Goal: Task Accomplishment & Management: Use online tool/utility

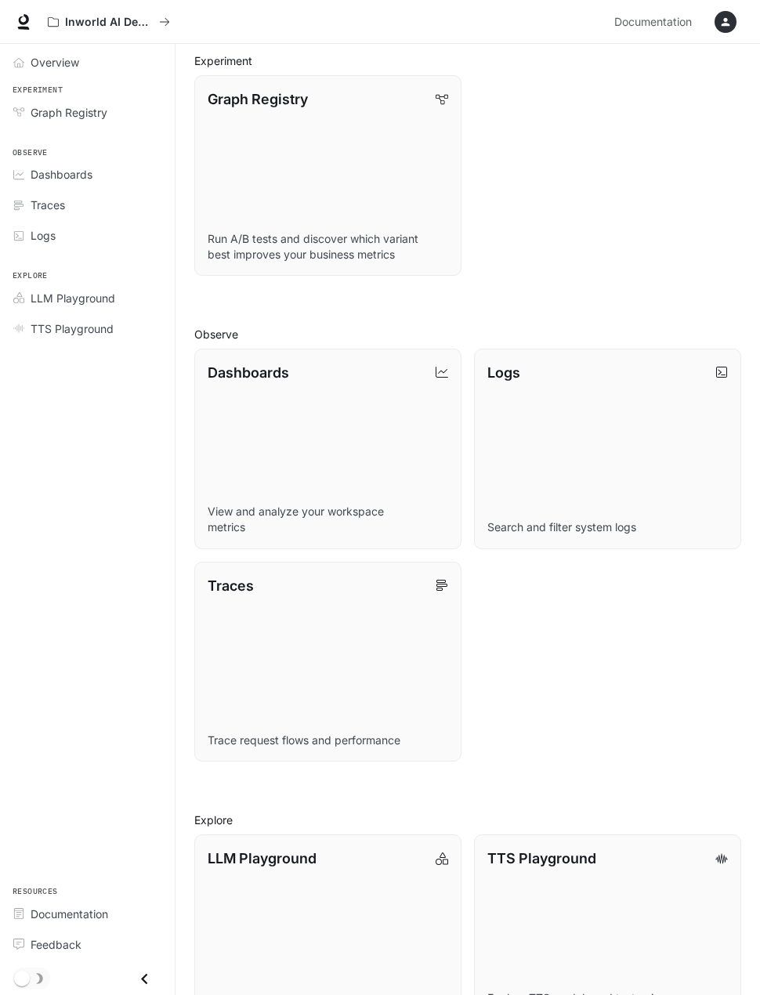
scroll to position [295, 0]
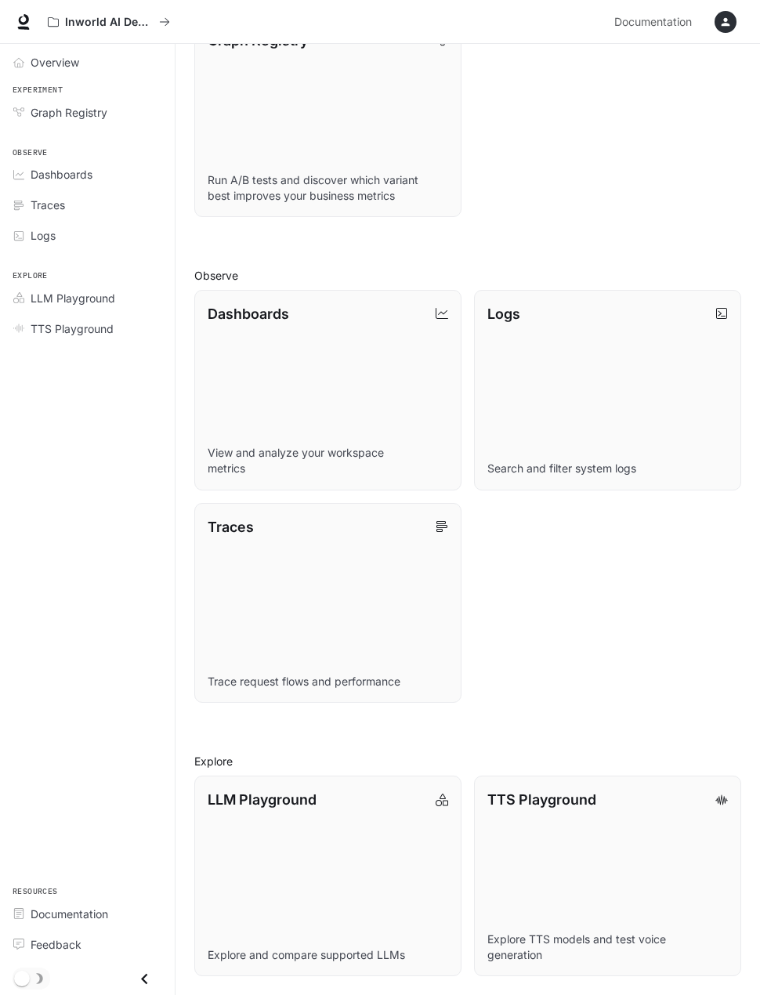
click at [571, 789] on p "TTS Playground" at bounding box center [541, 799] width 109 height 21
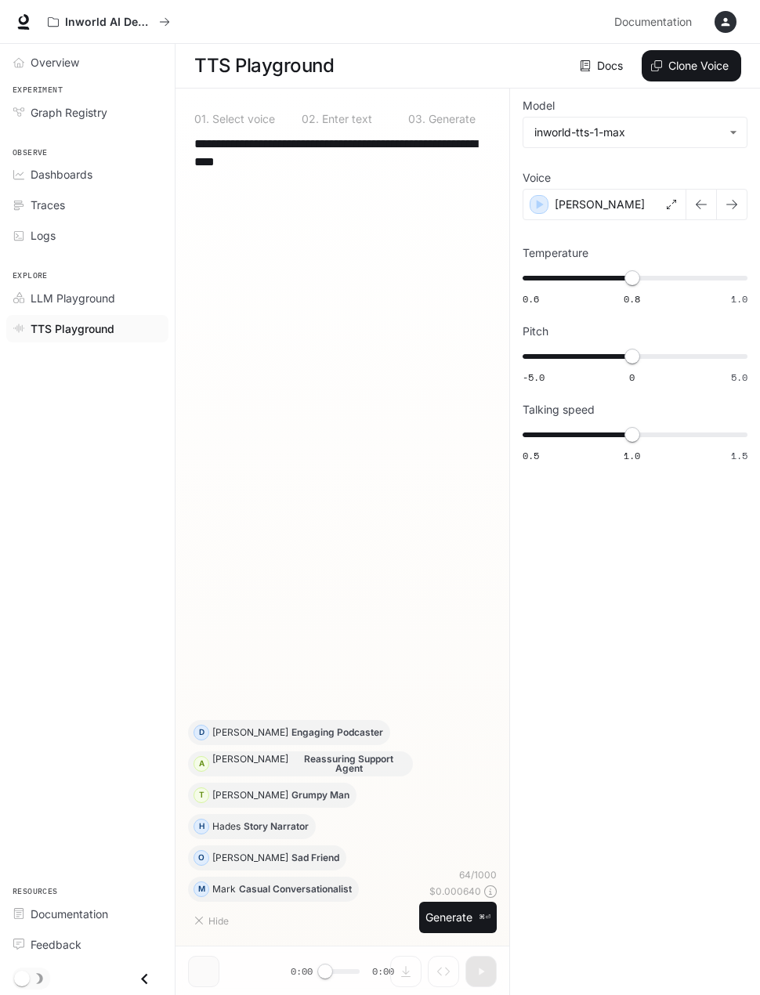
click at [697, 64] on button "Clone Voice" at bounding box center [691, 65] width 99 height 31
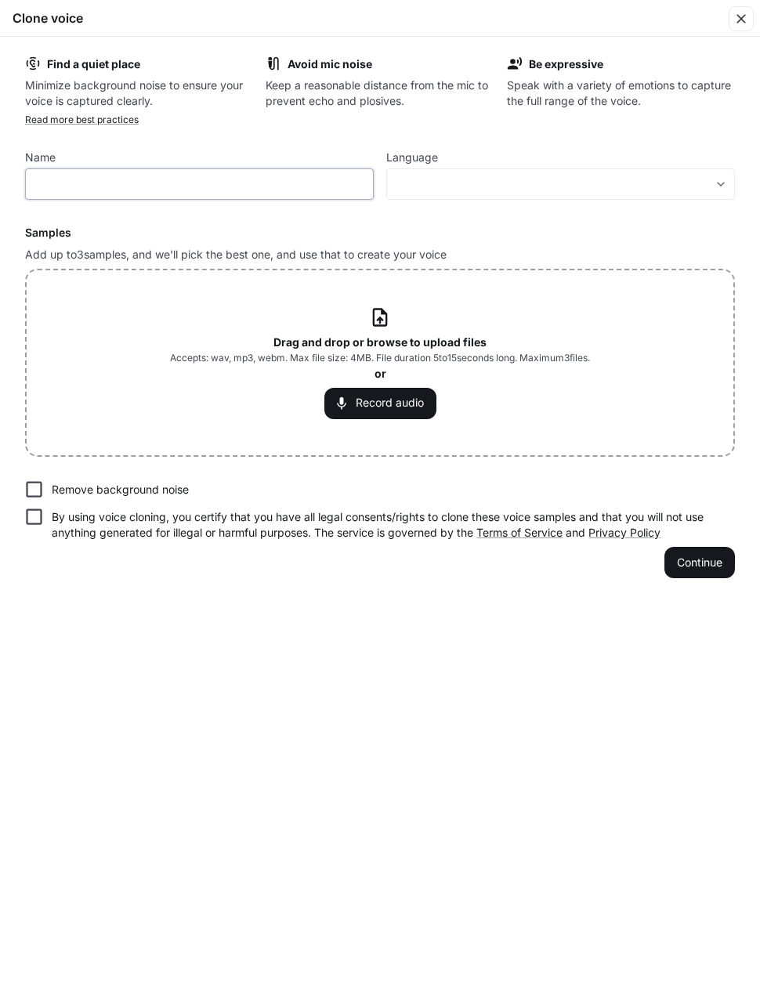
click at [227, 177] on input "text" at bounding box center [199, 184] width 347 height 16
type input "**********"
click at [505, 183] on body "**********" at bounding box center [380, 498] width 760 height 996
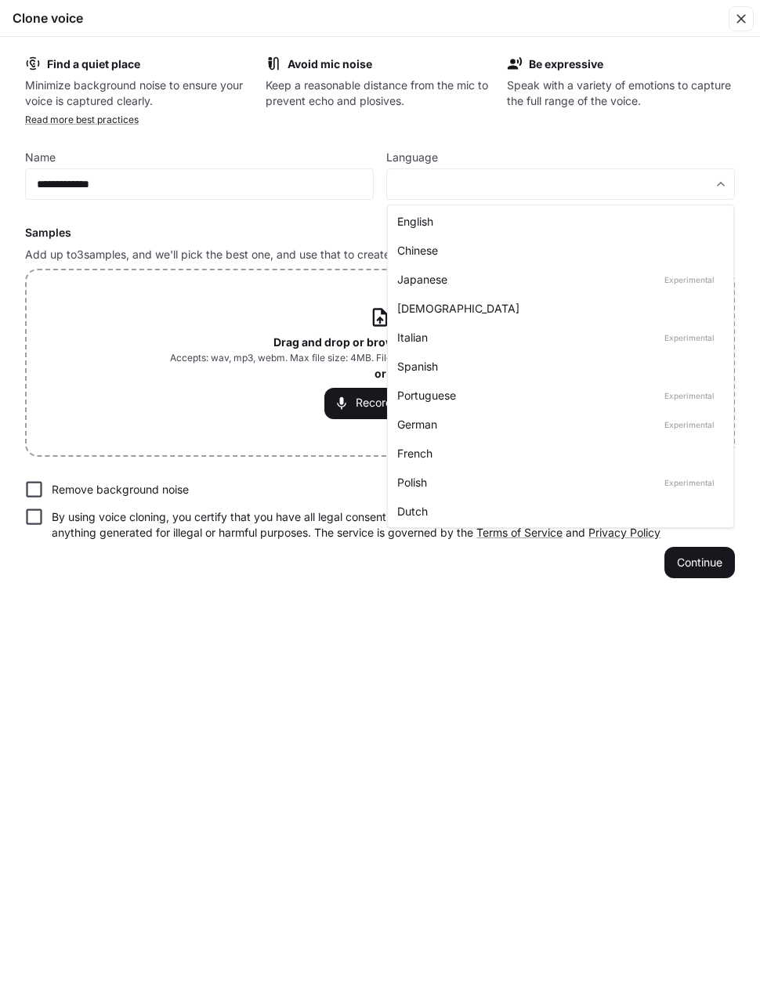
click at [425, 219] on div "English" at bounding box center [557, 221] width 320 height 16
type input "*****"
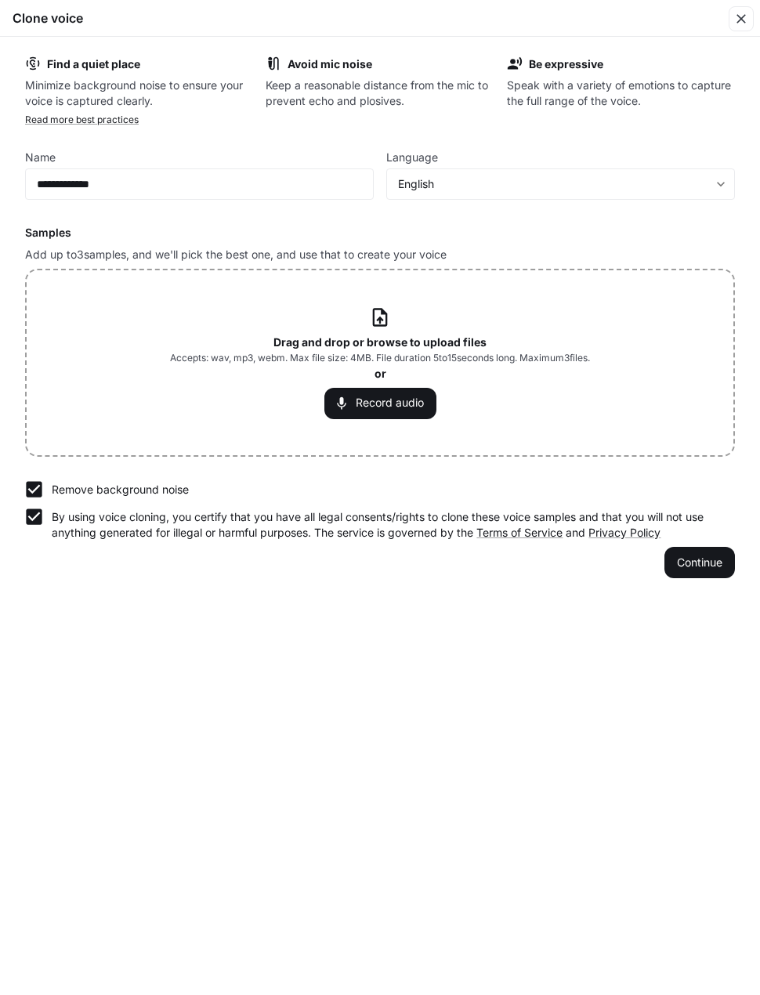
click at [403, 401] on button "Record audio" at bounding box center [380, 403] width 112 height 31
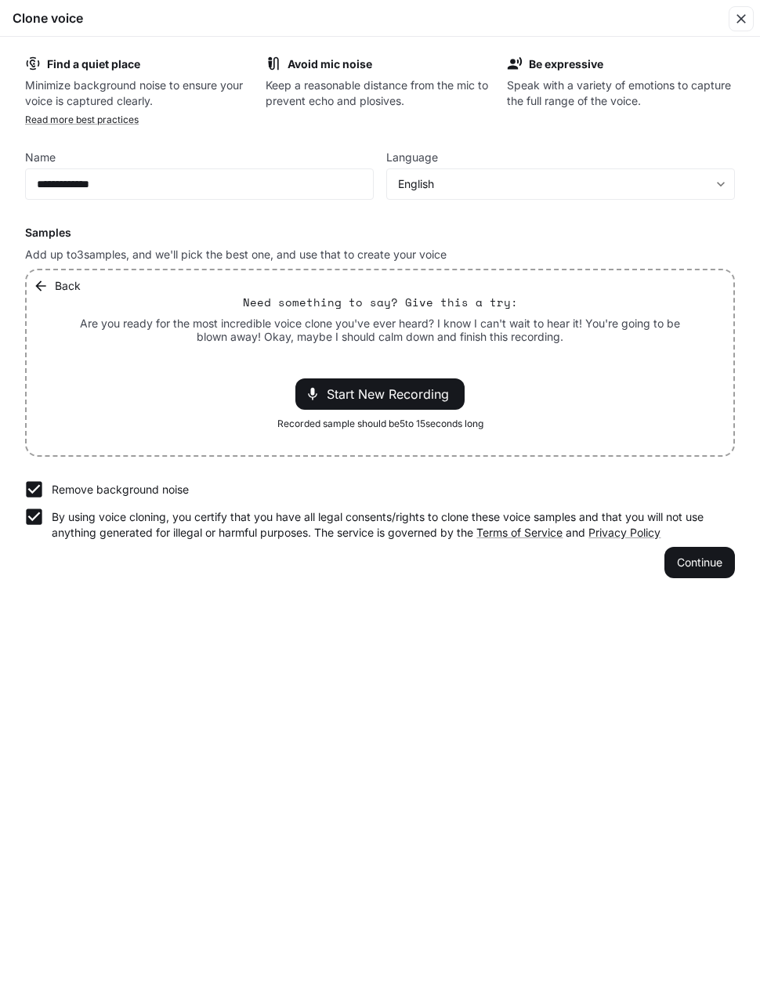
click at [426, 391] on span "Start New Recording" at bounding box center [393, 394] width 132 height 19
click at [417, 396] on span "Start New Recording" at bounding box center [393, 394] width 132 height 19
click at [710, 560] on button "Continue" at bounding box center [699, 562] width 71 height 31
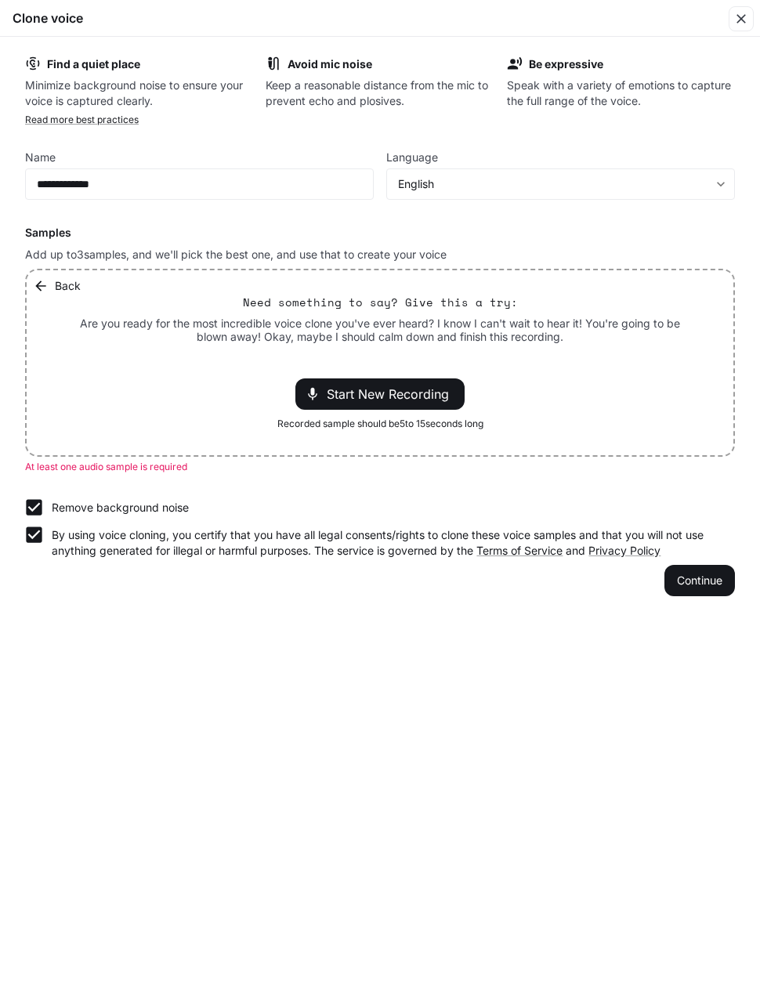
click at [362, 397] on span "Start New Recording" at bounding box center [393, 394] width 132 height 19
click at [329, 394] on span "Start New Recording" at bounding box center [393, 394] width 132 height 19
click at [712, 577] on button "Continue" at bounding box center [699, 580] width 71 height 31
click at [701, 579] on button "Continue" at bounding box center [699, 580] width 71 height 31
click at [707, 576] on button "Continue" at bounding box center [699, 580] width 71 height 31
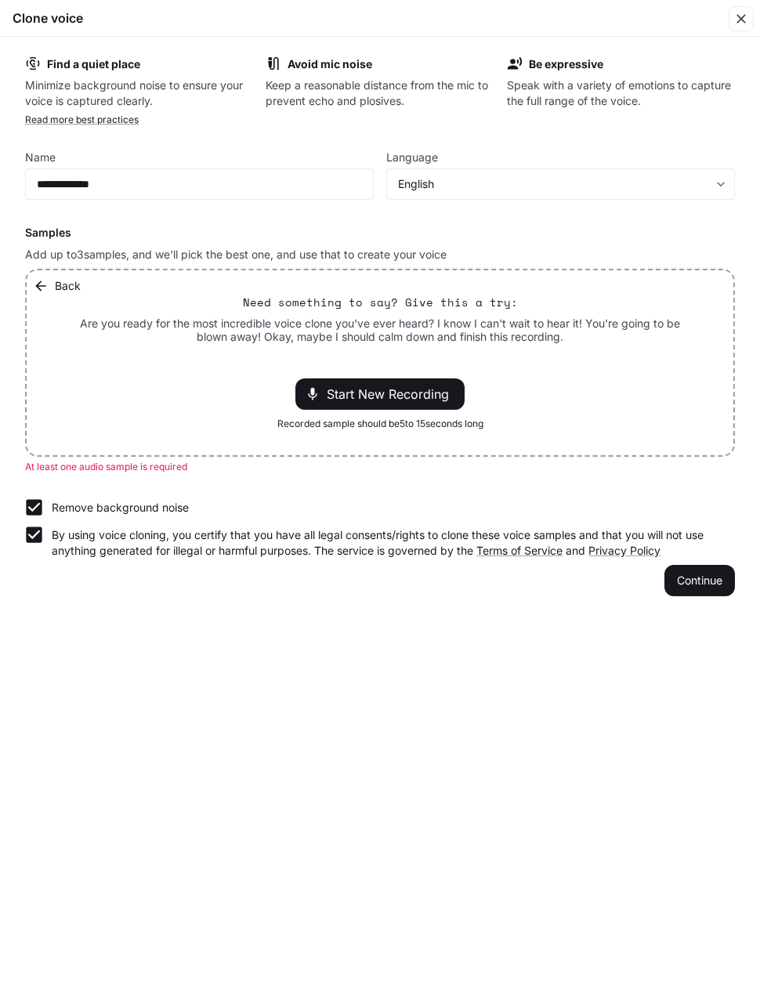
click at [313, 400] on icon at bounding box center [313, 394] width 16 height 16
click at [313, 395] on icon at bounding box center [313, 394] width 16 height 16
click at [397, 428] on span "Recorded sample should be 5 to 15 seconds long" at bounding box center [380, 424] width 206 height 16
click at [512, 386] on div "Back Need something to say? Give this a try: Are you ready for the most incredi…" at bounding box center [380, 362] width 707 height 185
click at [52, 284] on button "Back" at bounding box center [58, 285] width 57 height 31
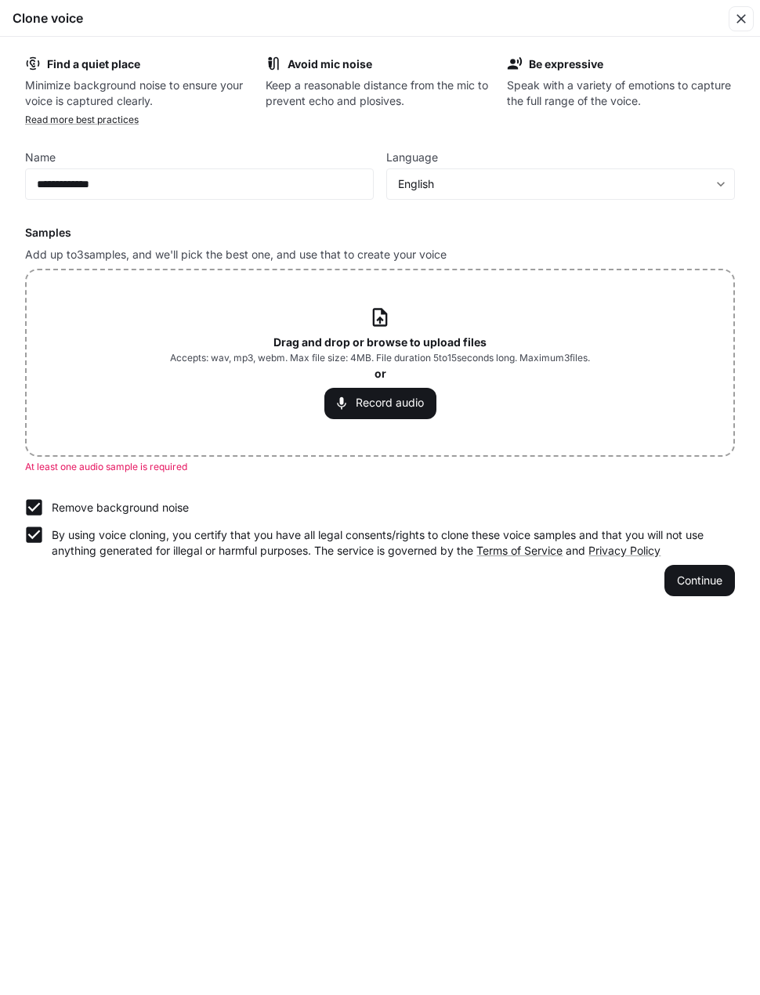
click at [325, 66] on b "Avoid mic noise" at bounding box center [330, 63] width 85 height 13
click at [570, 60] on b "Be expressive" at bounding box center [566, 63] width 74 height 13
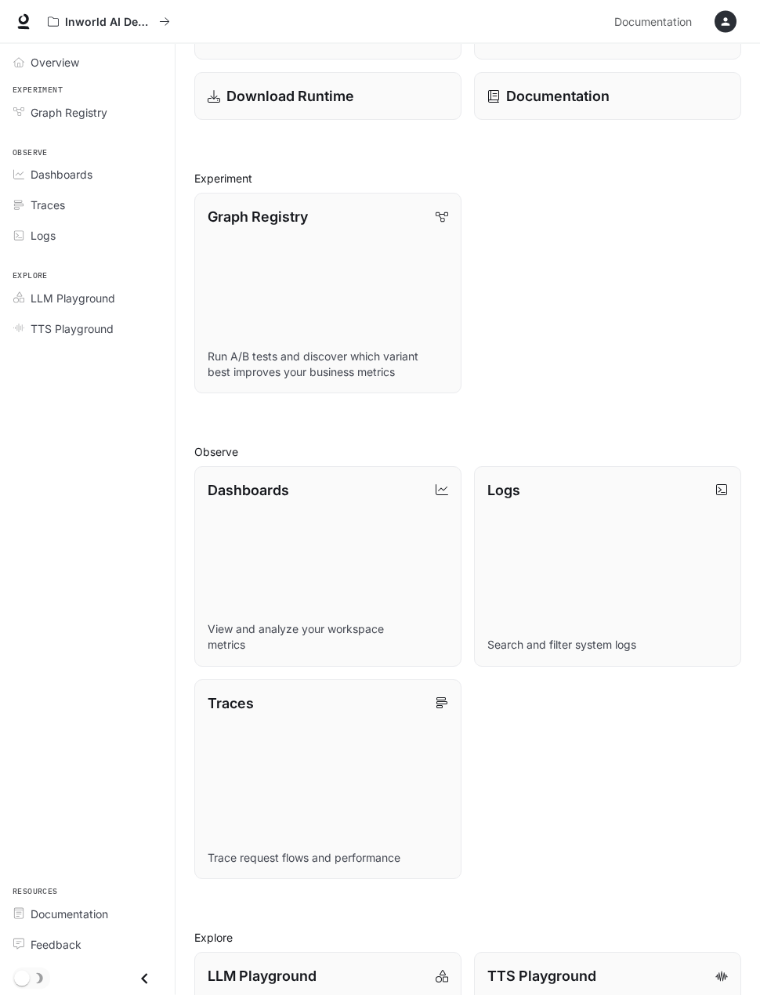
scroll to position [236, 0]
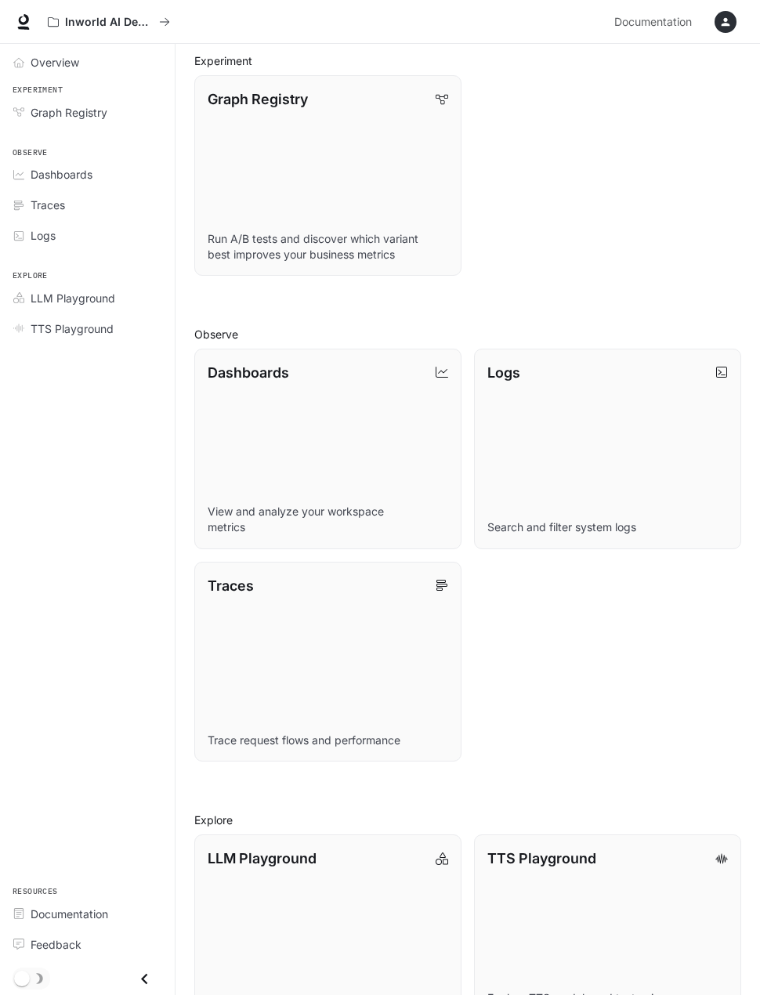
click at [622, 920] on link "TTS Playground Explore TTS models and test voice generation" at bounding box center [607, 934] width 267 height 201
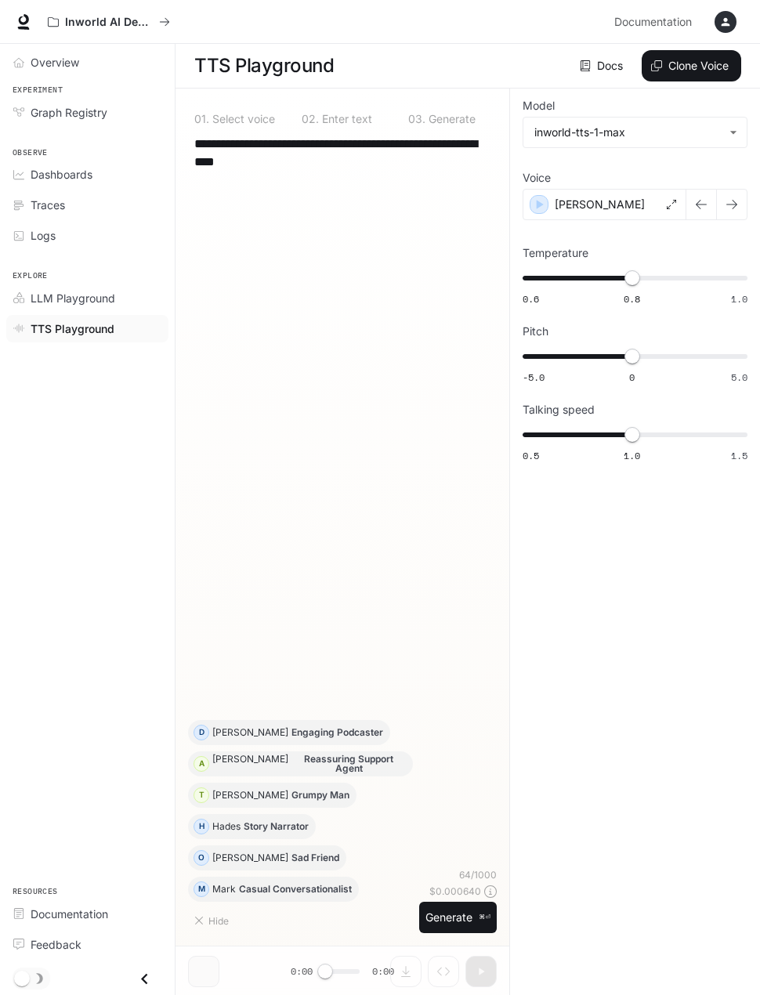
click at [708, 60] on button "Clone Voice" at bounding box center [691, 65] width 99 height 31
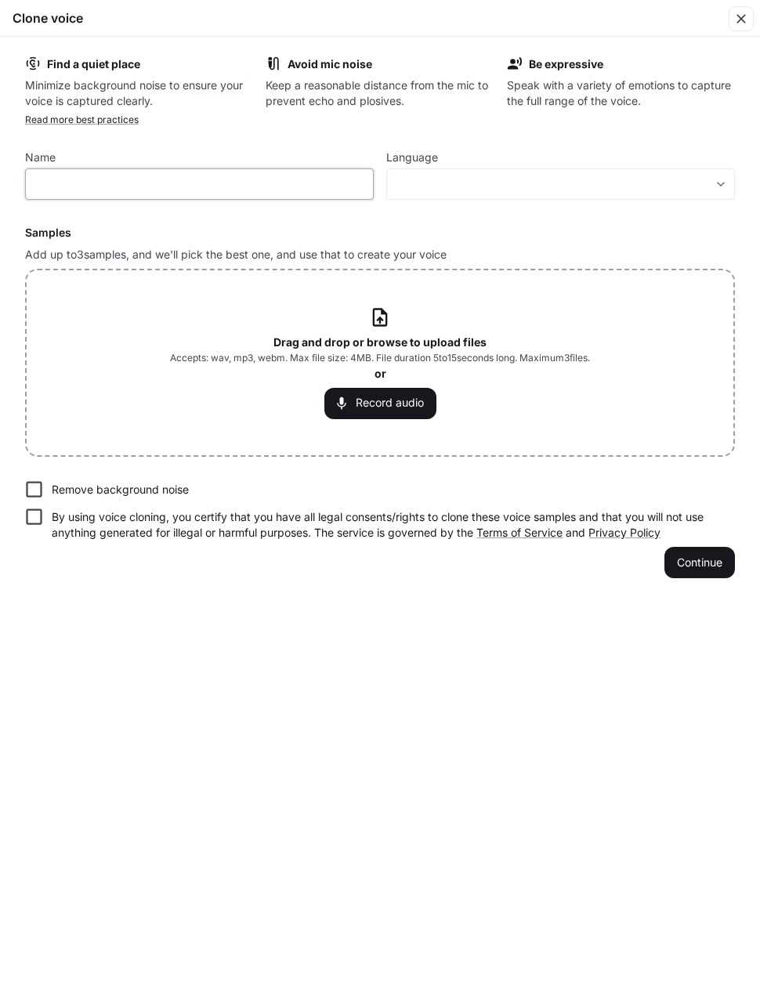
click at [91, 179] on input "text" at bounding box center [199, 184] width 347 height 16
type input "**********"
click at [575, 172] on div "​ ​" at bounding box center [560, 183] width 349 height 31
click at [717, 181] on body "**********" at bounding box center [380, 498] width 760 height 996
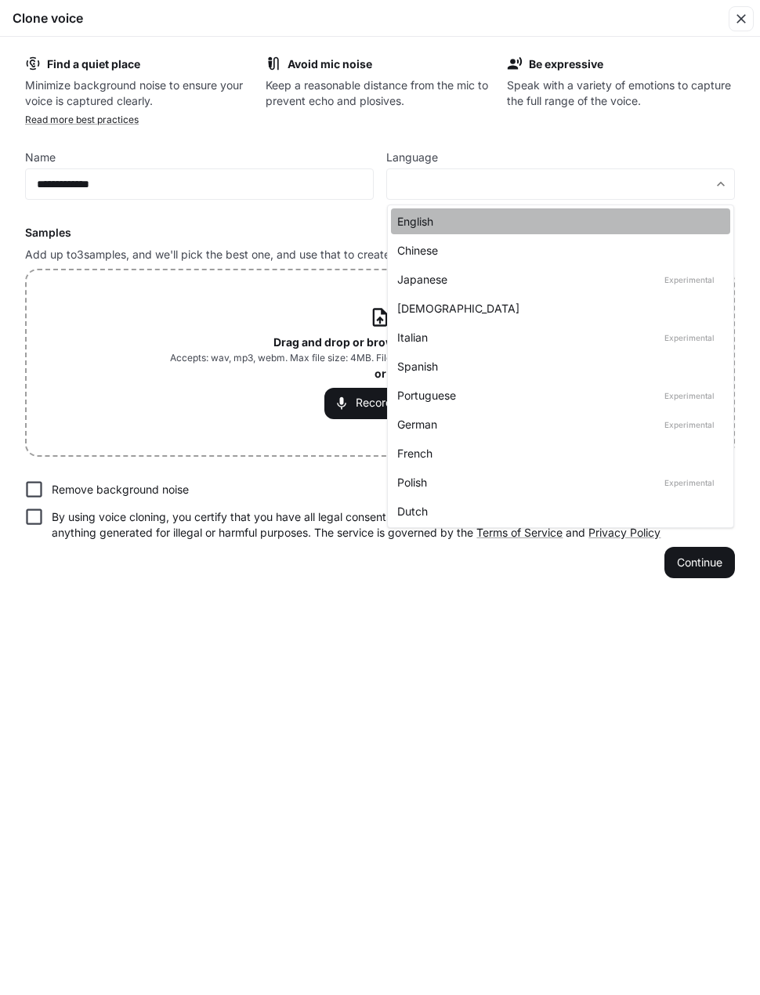
click at [429, 222] on div "English" at bounding box center [557, 221] width 320 height 16
type input "*****"
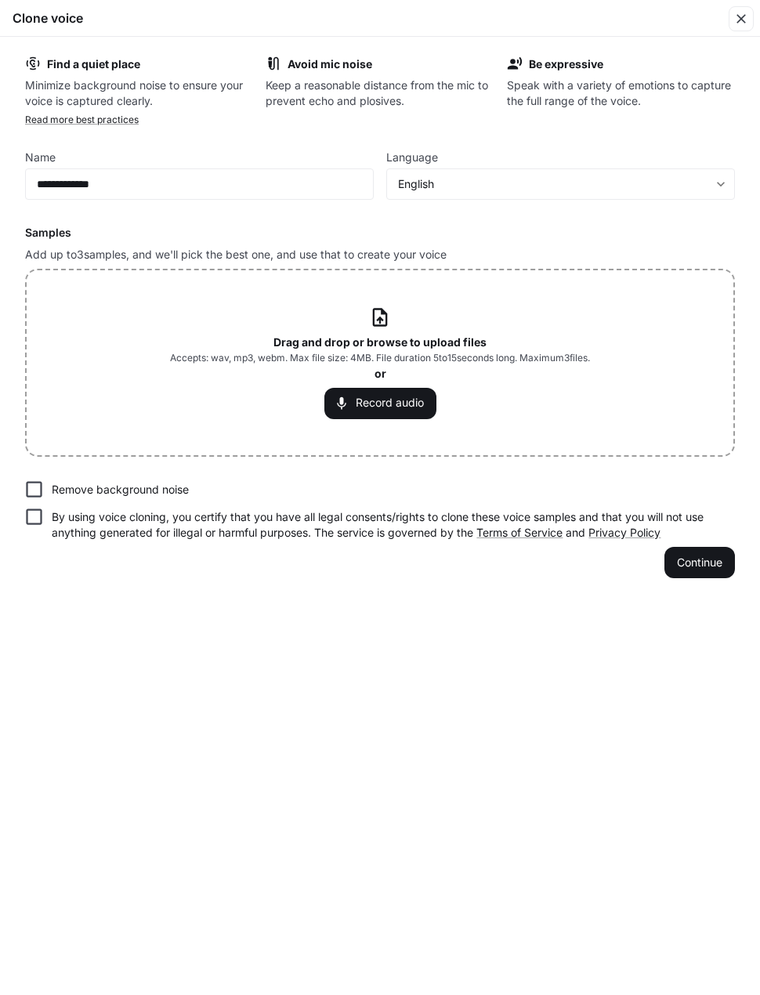
click at [394, 398] on button "Record audio" at bounding box center [380, 403] width 112 height 31
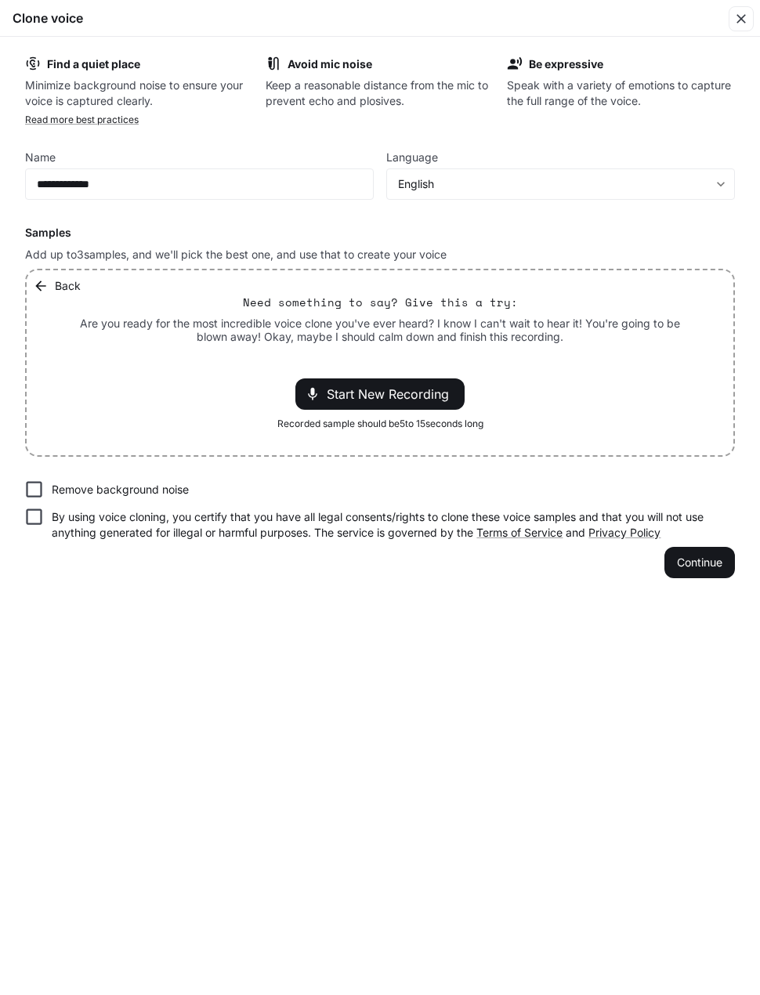
click at [337, 392] on span "Start New Recording" at bounding box center [393, 394] width 132 height 19
click at [341, 396] on span "Start New Recording" at bounding box center [393, 394] width 132 height 19
click at [407, 385] on span "Start New Recording" at bounding box center [393, 394] width 132 height 19
click at [704, 558] on button "Continue" at bounding box center [699, 562] width 71 height 31
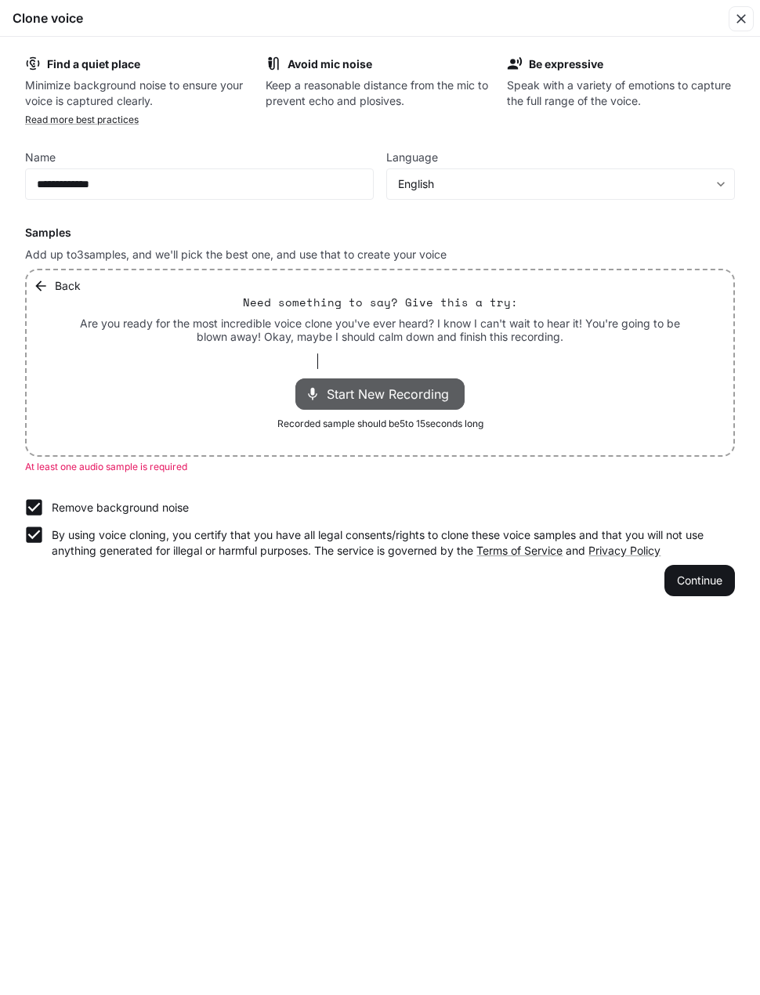
click at [314, 380] on div "Start New Recording" at bounding box center [379, 393] width 169 height 31
click at [326, 392] on div "Start New Recording" at bounding box center [379, 393] width 169 height 31
click at [301, 394] on span at bounding box center [309, 394] width 22 height 16
click at [329, 390] on span "Start New Recording" at bounding box center [393, 394] width 132 height 19
click at [378, 369] on div "Back Need something to say? Give this a try: Are you ready for the most incredi…" at bounding box center [380, 362] width 707 height 185
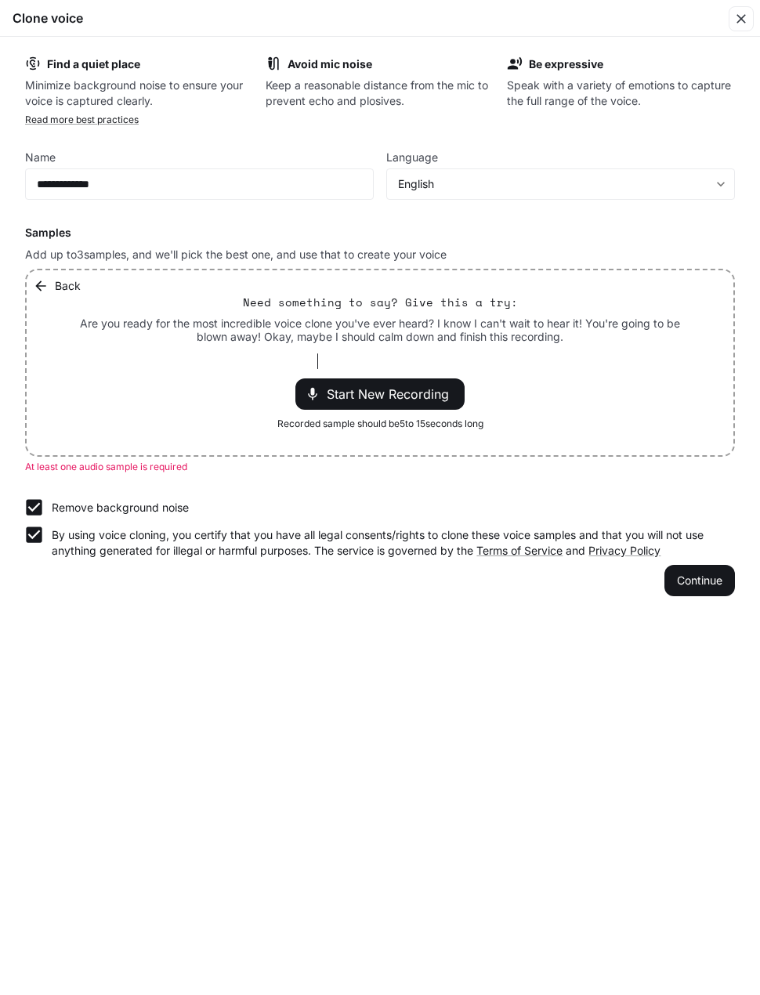
click at [372, 396] on span "Start New Recording" at bounding box center [393, 394] width 132 height 19
click at [436, 395] on span "Start New Recording" at bounding box center [393, 394] width 132 height 19
click at [327, 397] on span "Start New Recording" at bounding box center [393, 394] width 132 height 19
click at [344, 399] on span "Start New Recording" at bounding box center [393, 394] width 132 height 19
click at [357, 395] on span "Start New Recording" at bounding box center [393, 394] width 132 height 19
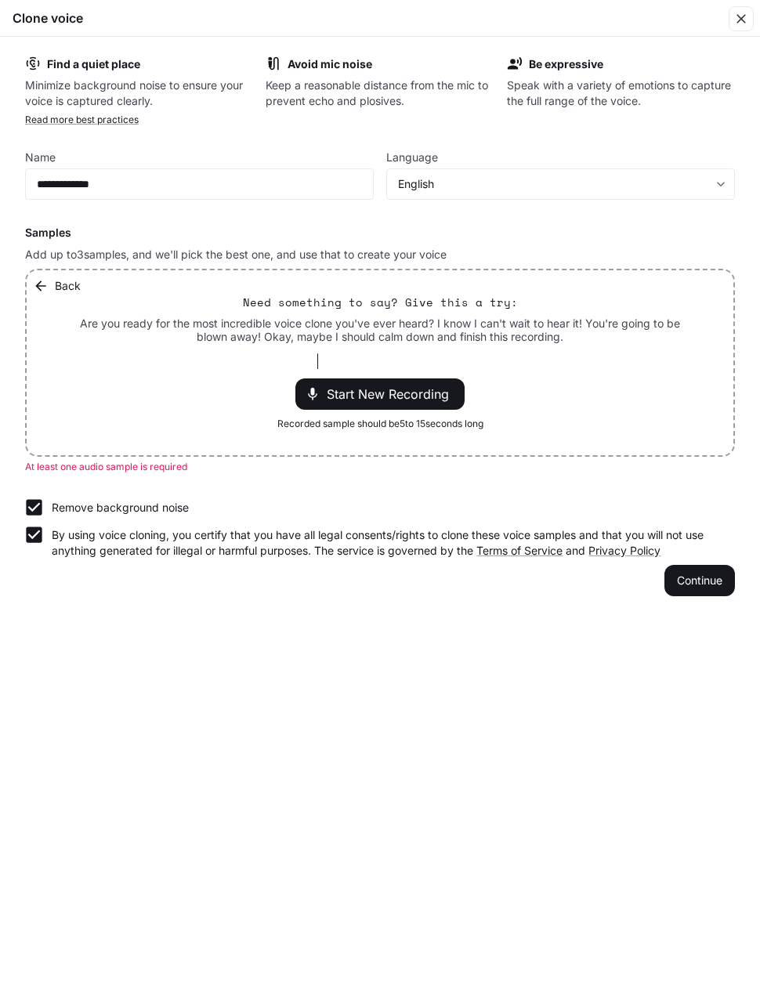
click at [388, 382] on div "Start New Recording" at bounding box center [379, 393] width 169 height 31
click at [41, 284] on icon "button" at bounding box center [41, 286] width 16 height 16
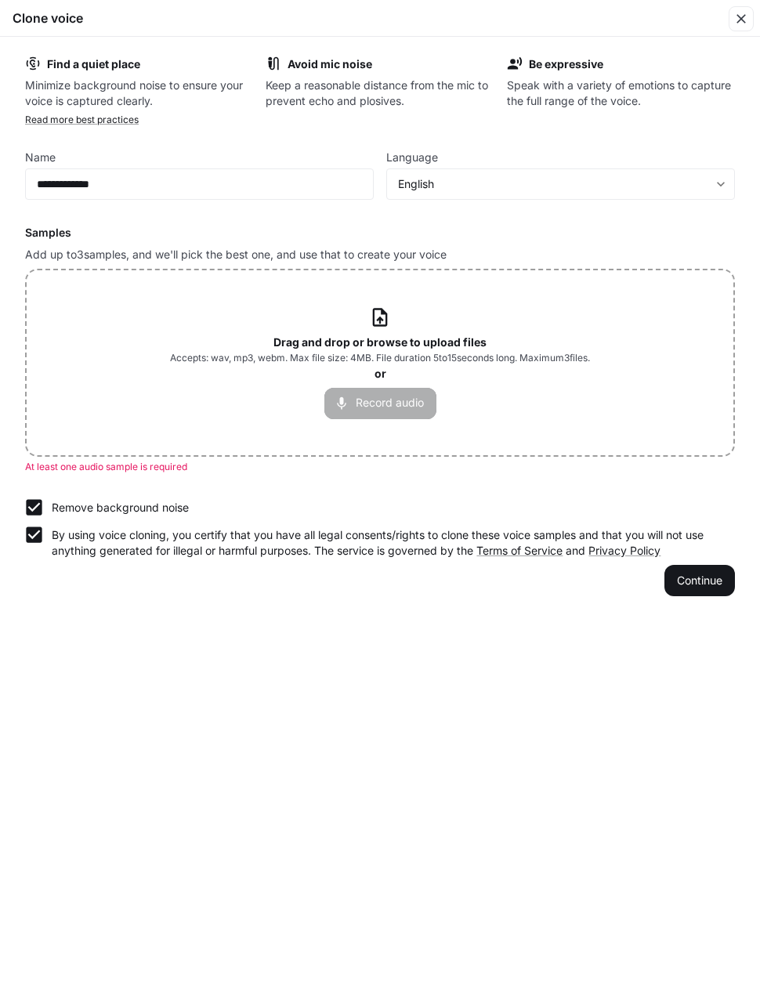
click at [406, 403] on button "Record audio" at bounding box center [380, 403] width 112 height 31
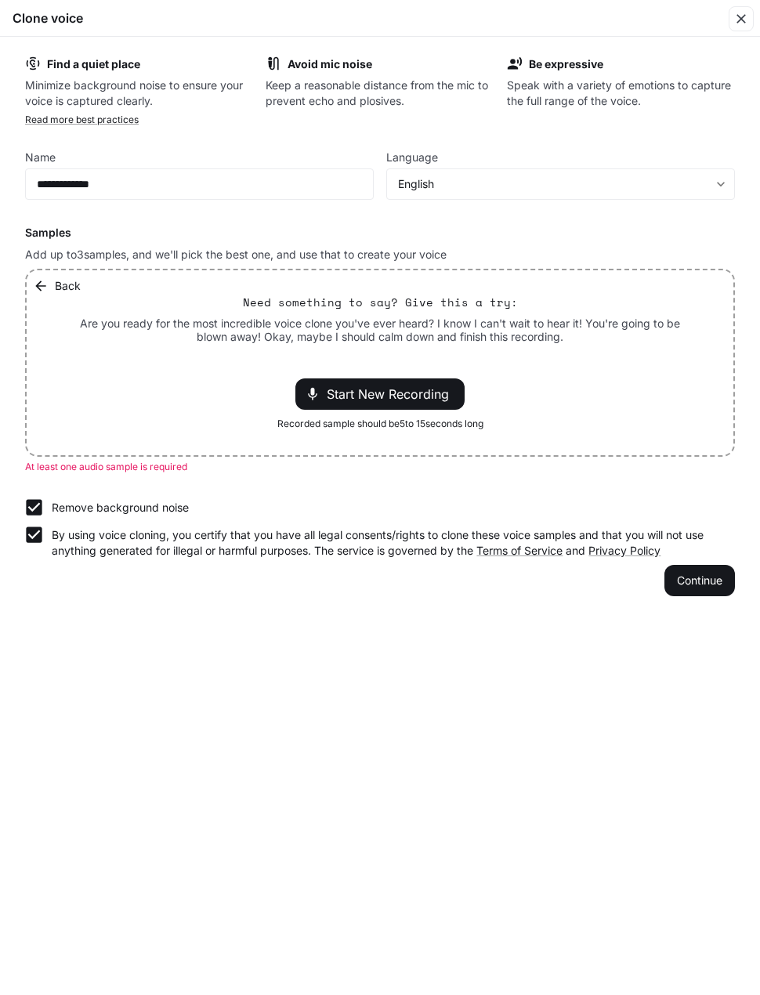
click at [407, 393] on span "Start New Recording" at bounding box center [393, 394] width 132 height 19
click at [709, 574] on button "Continue" at bounding box center [699, 580] width 71 height 31
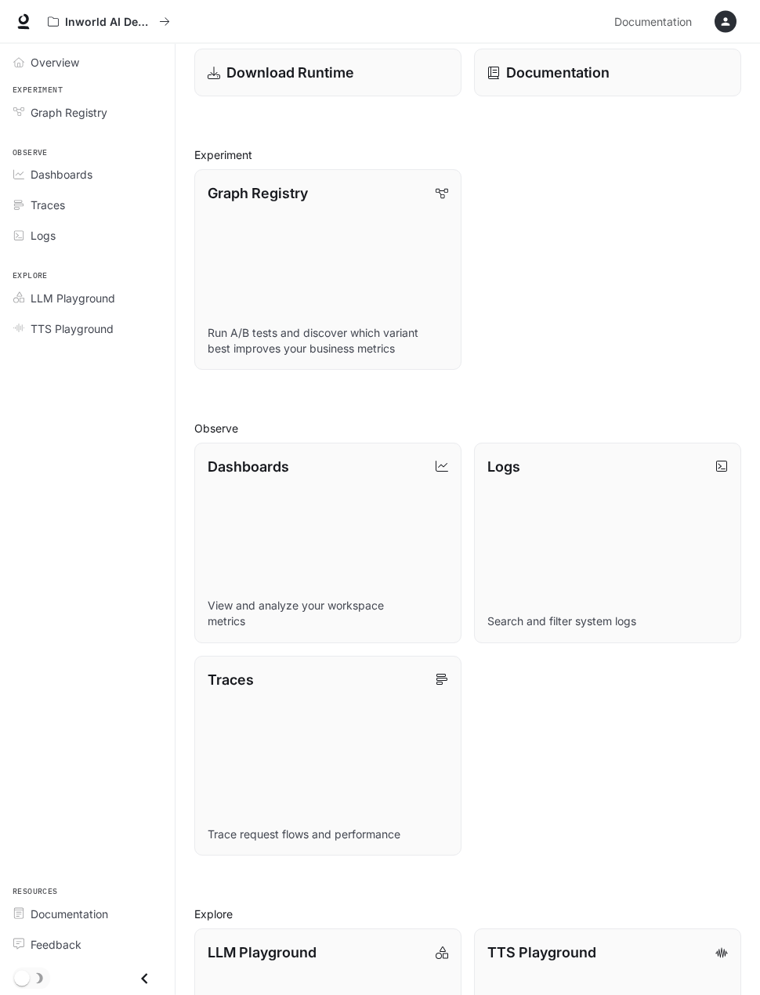
scroll to position [236, 0]
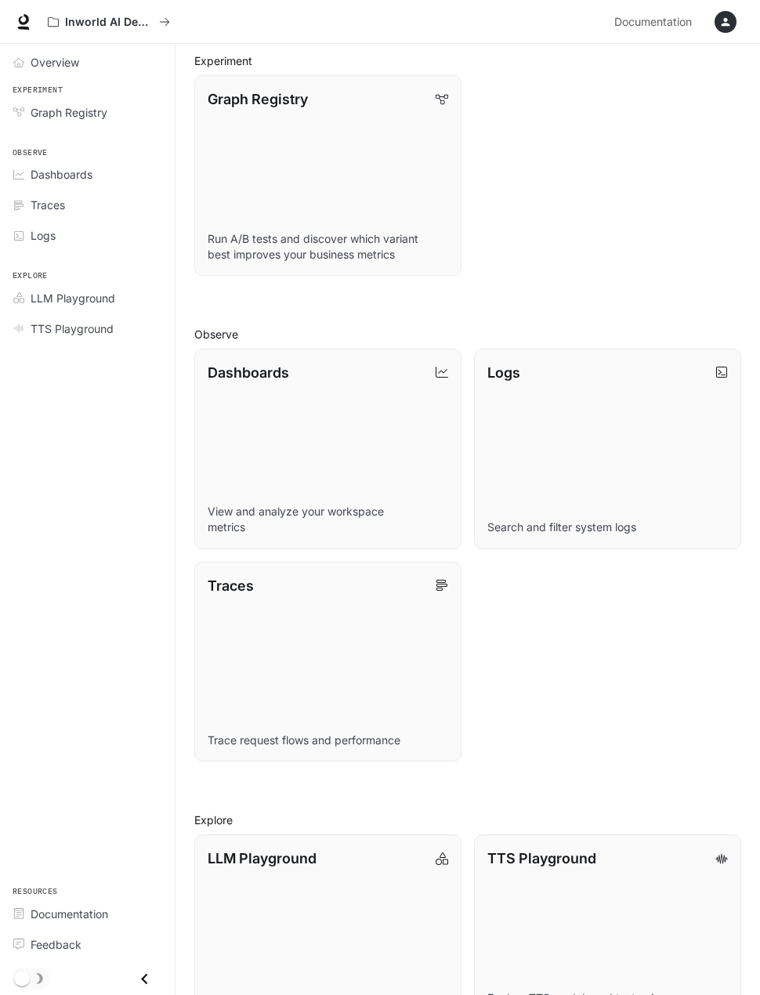
click at [566, 860] on p "TTS Playground" at bounding box center [541, 858] width 109 height 21
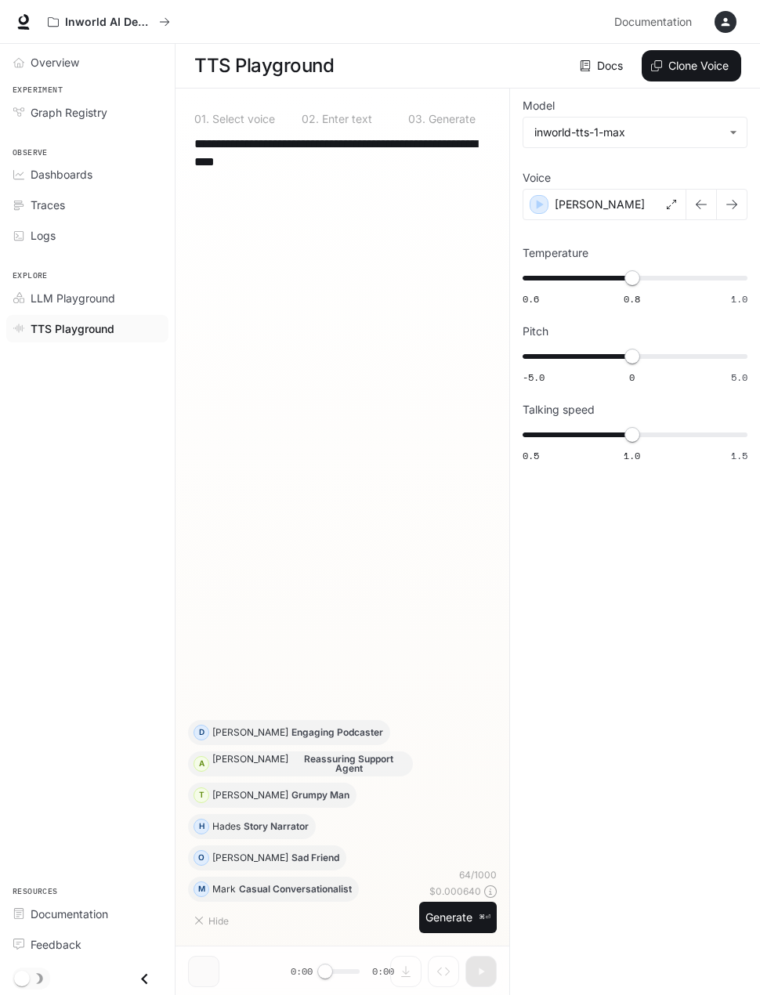
click at [731, 129] on body "**********" at bounding box center [380, 498] width 760 height 996
click at [728, 132] on div at bounding box center [380, 497] width 760 height 995
click at [737, 201] on icon "button" at bounding box center [731, 204] width 13 height 13
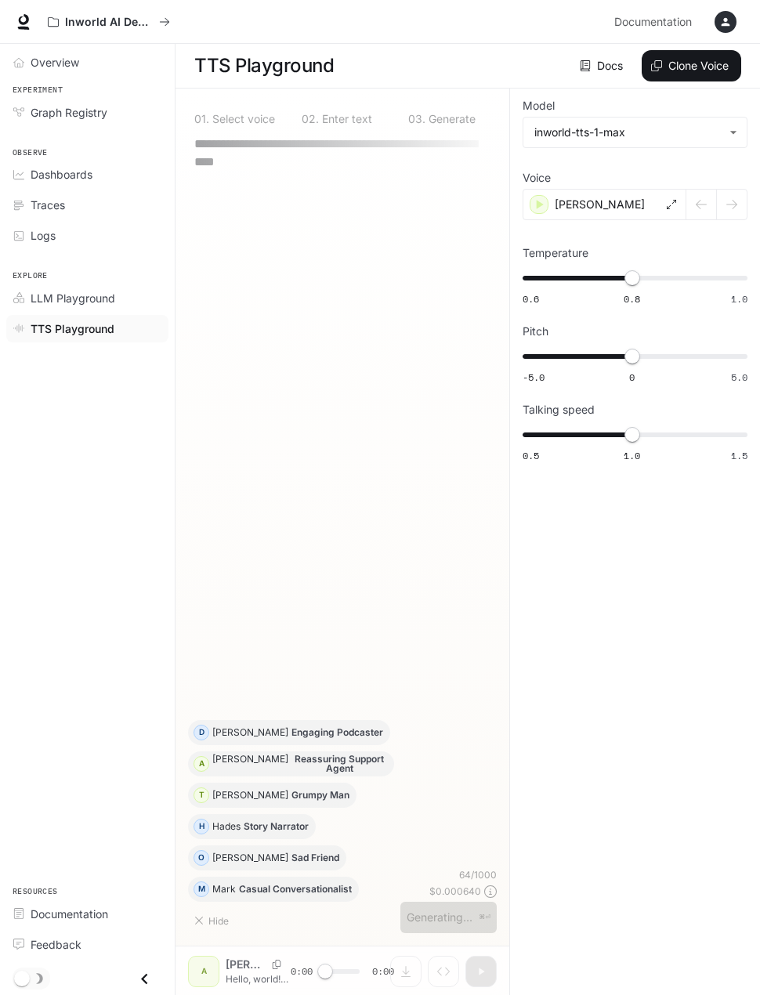
click at [740, 204] on div at bounding box center [716, 204] width 61 height 31
click at [737, 203] on div at bounding box center [716, 204] width 61 height 31
click at [733, 206] on div at bounding box center [716, 204] width 61 height 31
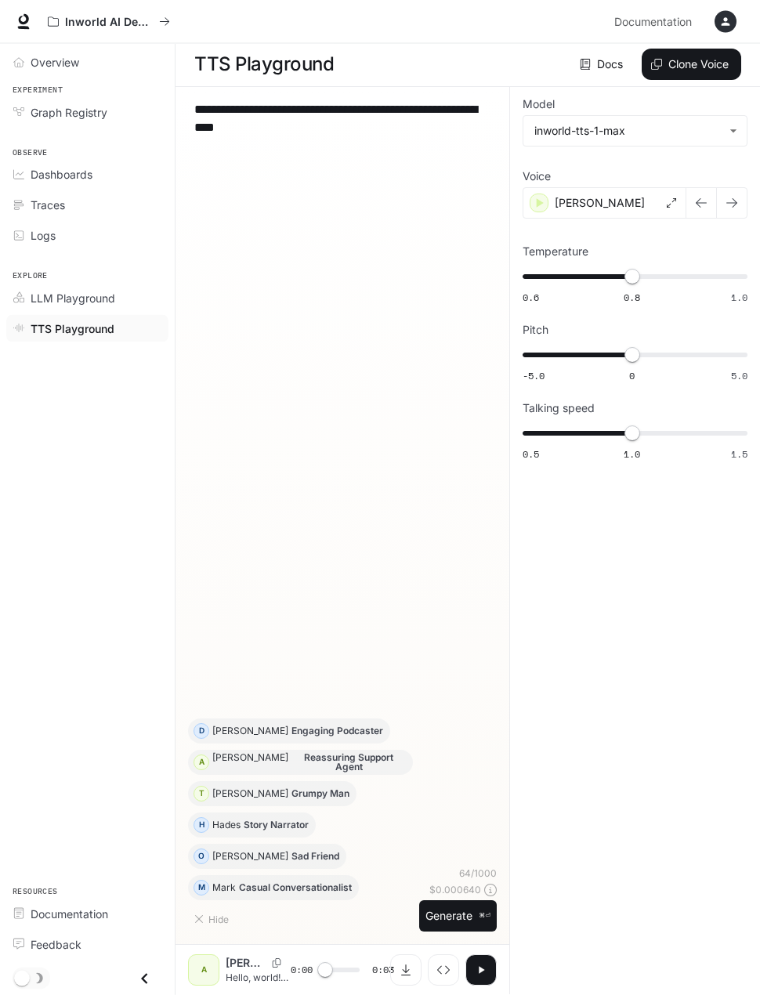
scroll to position [60, 0]
click at [487, 968] on icon "button" at bounding box center [481, 970] width 13 height 13
click at [479, 964] on icon "button" at bounding box center [481, 970] width 13 height 13
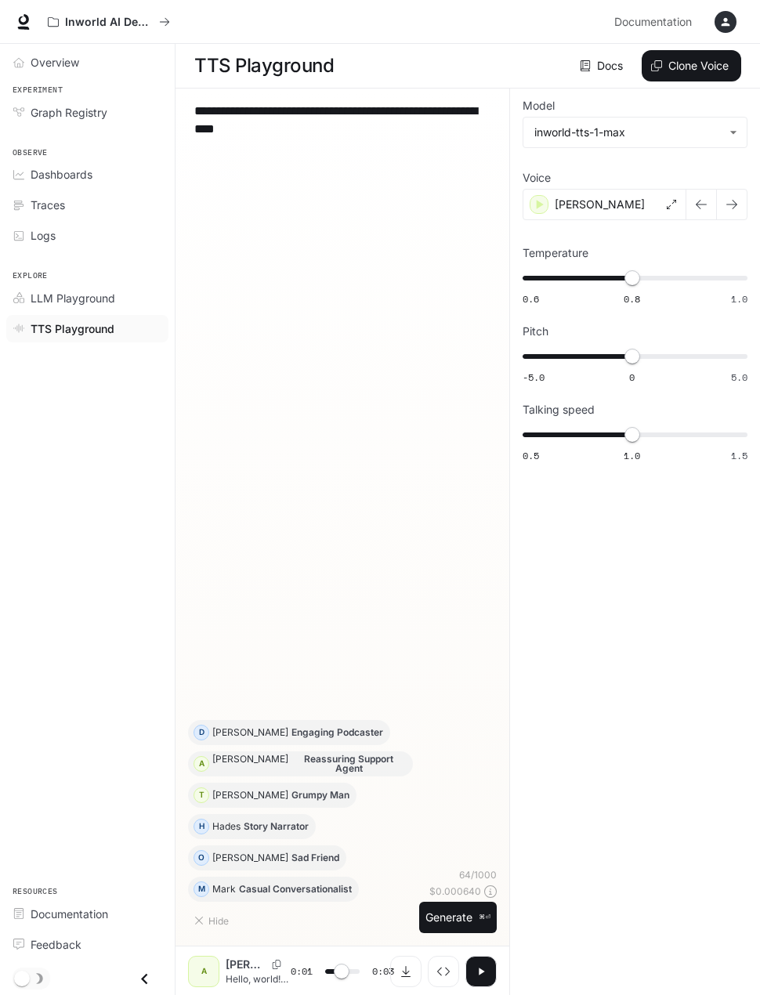
click at [740, 199] on button "button" at bounding box center [731, 204] width 31 height 31
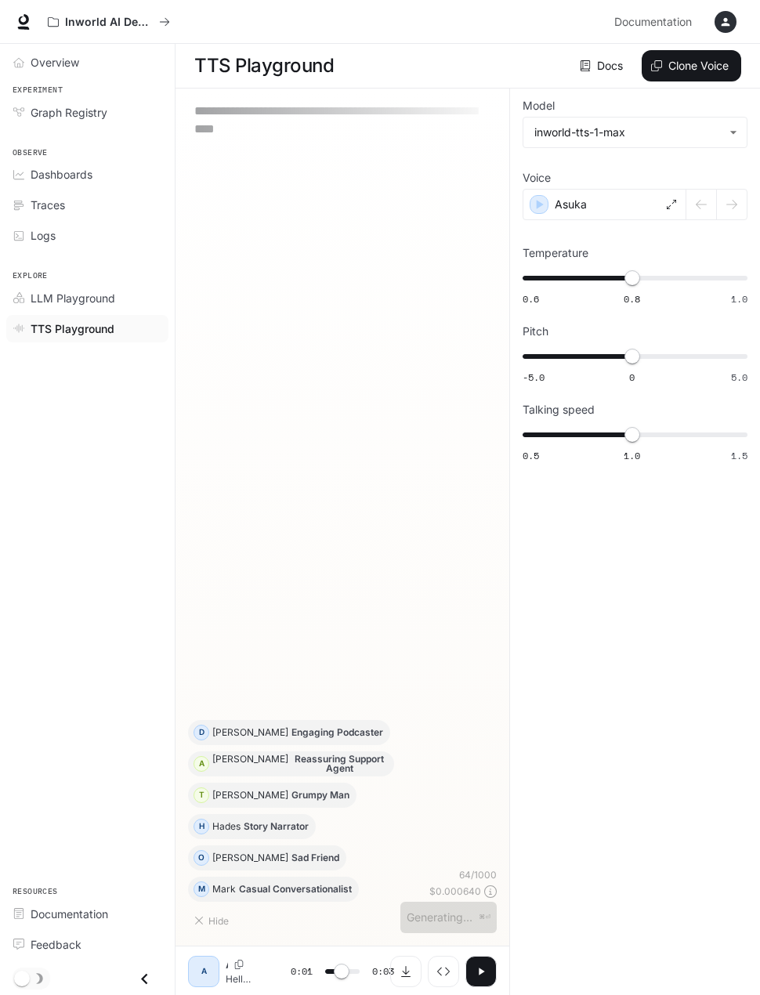
click at [740, 199] on div at bounding box center [716, 204] width 61 height 31
click at [734, 200] on div at bounding box center [716, 204] width 61 height 31
click at [734, 199] on div at bounding box center [716, 204] width 61 height 31
click at [722, 208] on div at bounding box center [716, 204] width 61 height 31
click at [733, 204] on div at bounding box center [716, 204] width 61 height 31
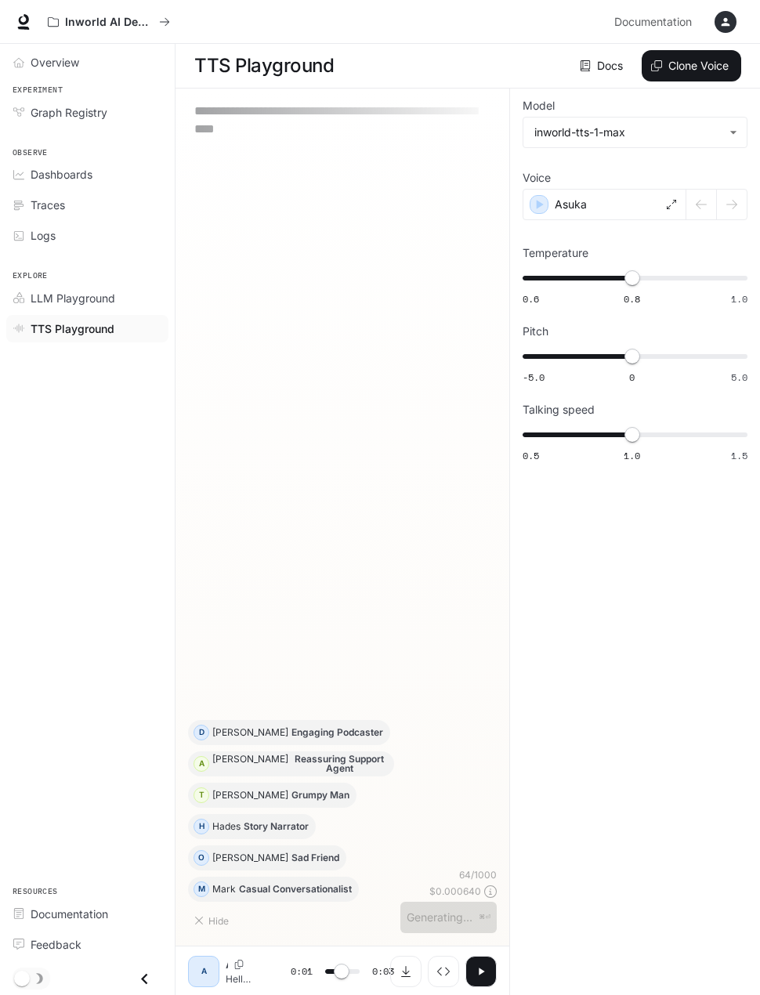
click at [686, 71] on button "Clone Voice" at bounding box center [691, 65] width 99 height 31
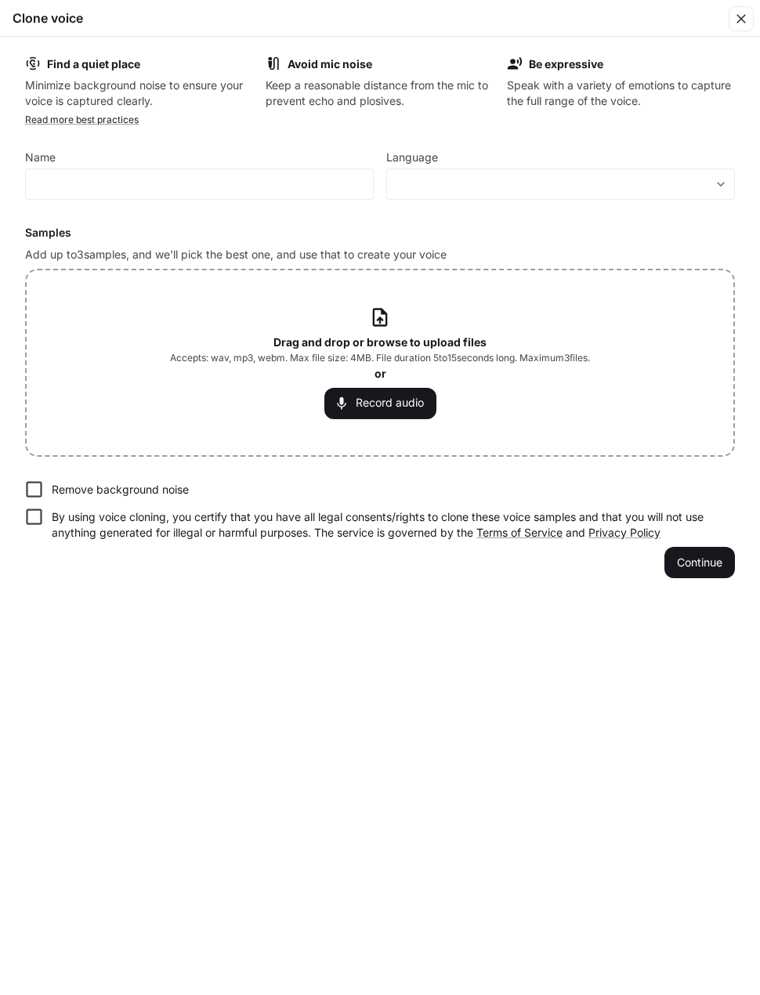
type input "***"
click at [103, 178] on input "text" at bounding box center [199, 184] width 347 height 16
type input "**********"
click at [700, 185] on body "**********" at bounding box center [380, 498] width 760 height 996
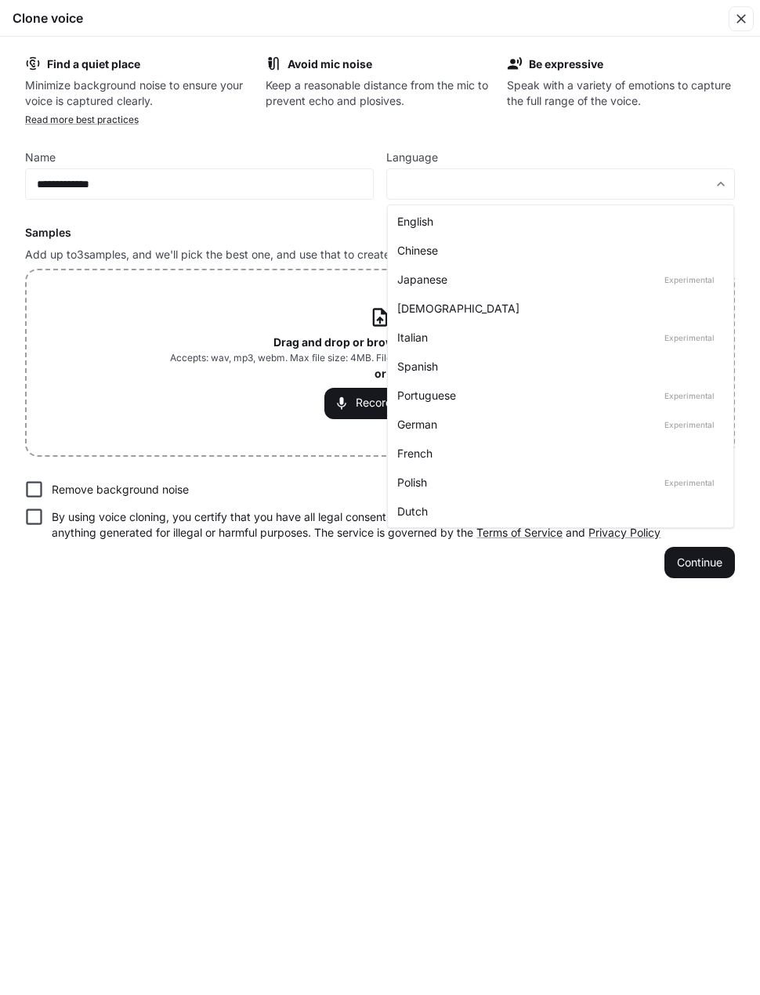
click at [424, 221] on div "English" at bounding box center [557, 221] width 320 height 16
type input "*****"
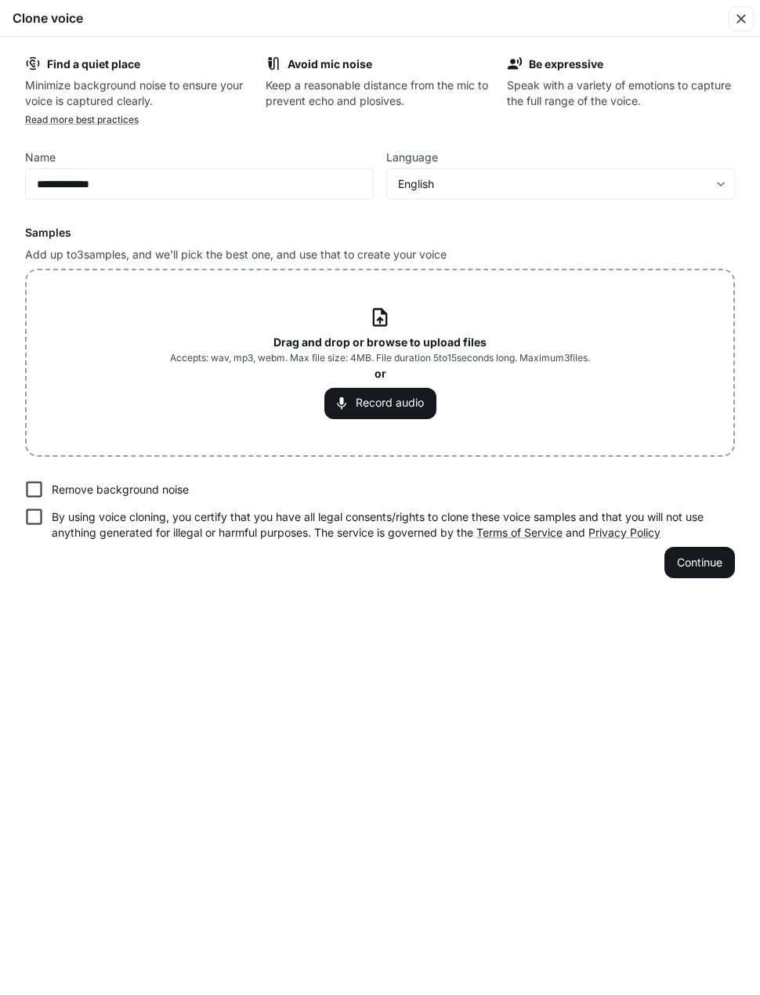
click at [353, 396] on button "Record audio" at bounding box center [380, 403] width 112 height 31
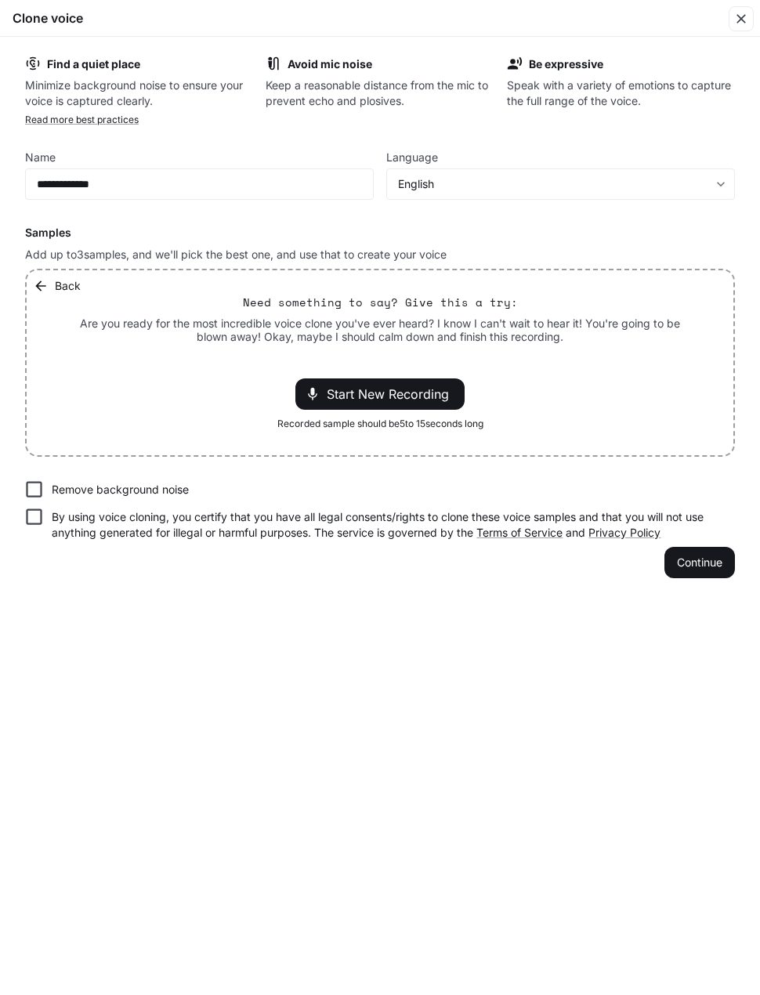
click at [345, 389] on span "Start New Recording" at bounding box center [393, 394] width 132 height 19
click at [704, 563] on button "Continue" at bounding box center [699, 562] width 71 height 31
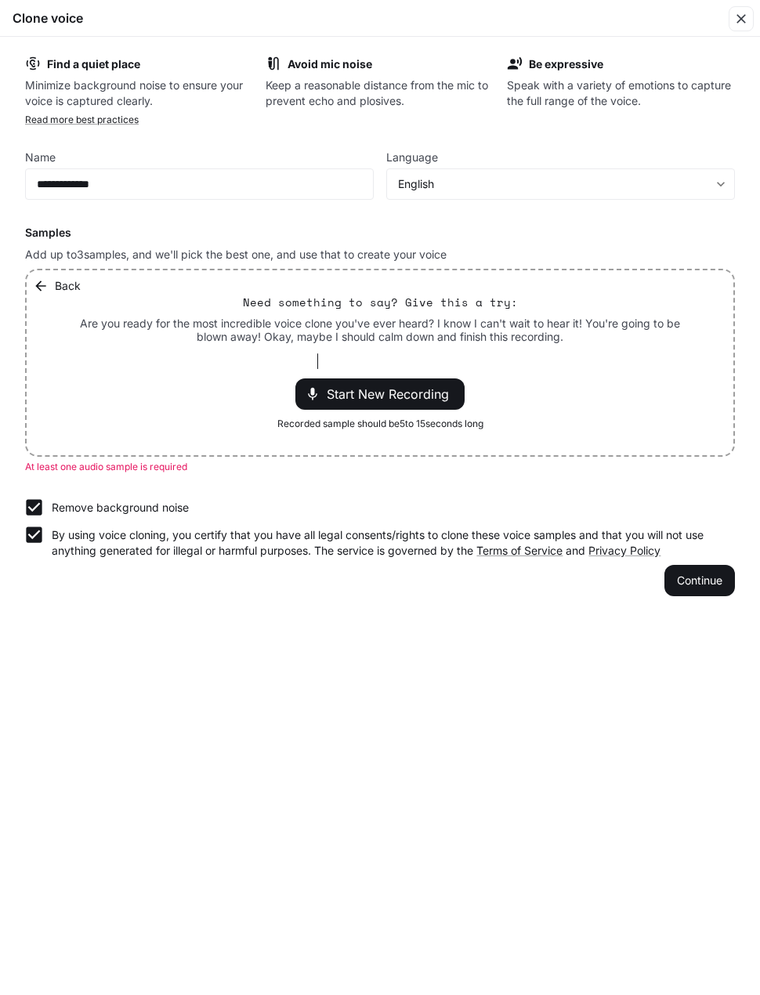
click at [700, 583] on button "Continue" at bounding box center [699, 580] width 71 height 31
click at [707, 581] on button "Continue" at bounding box center [699, 580] width 71 height 31
click at [425, 389] on span "Start New Recording" at bounding box center [393, 394] width 132 height 19
click at [706, 577] on button "Continue" at bounding box center [699, 580] width 71 height 31
click at [692, 578] on button "Continue" at bounding box center [699, 580] width 71 height 31
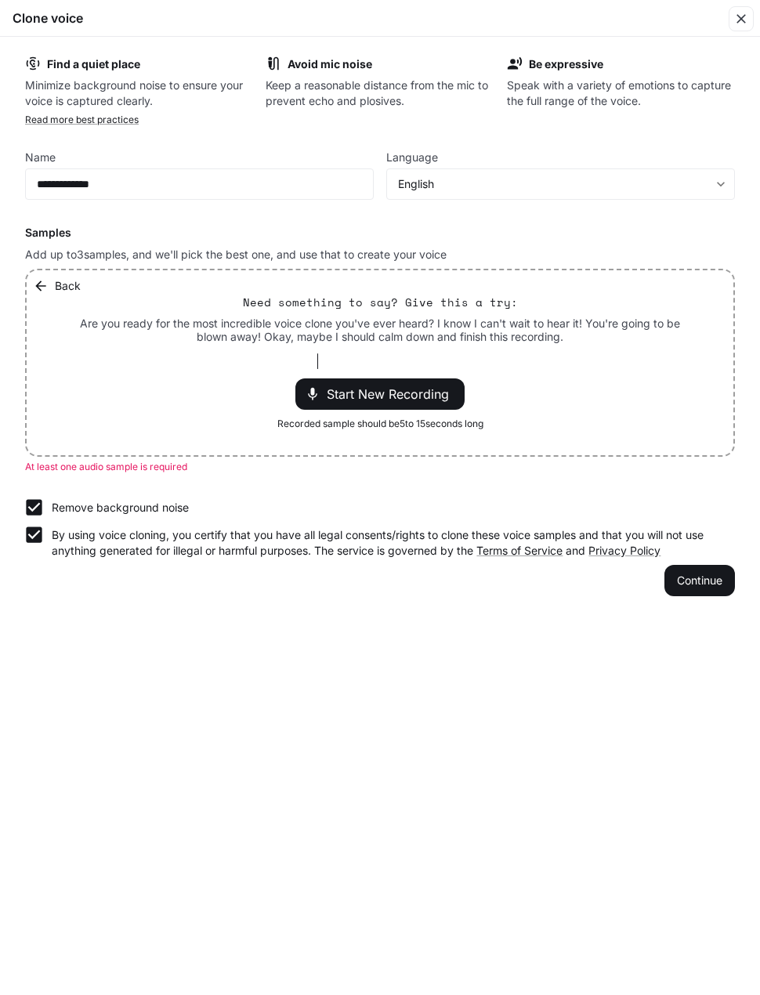
click at [411, 387] on span "Start New Recording" at bounding box center [393, 394] width 132 height 19
click at [55, 286] on button "Back" at bounding box center [58, 285] width 57 height 31
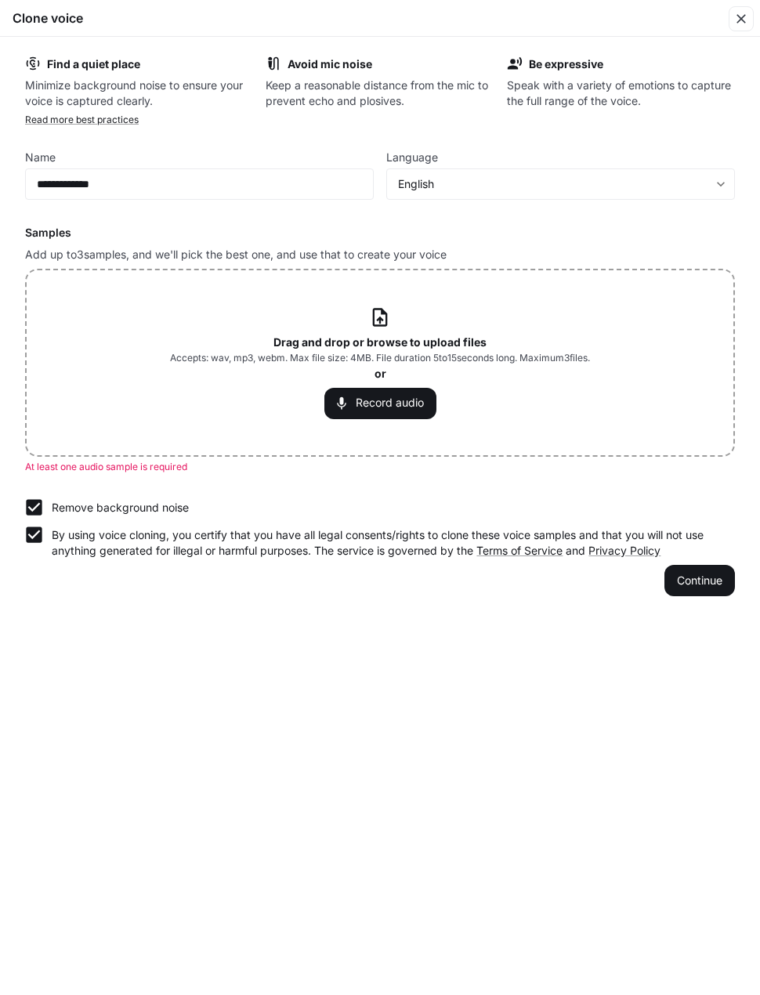
click at [699, 585] on button "Continue" at bounding box center [699, 580] width 71 height 31
click at [369, 398] on button "Record audio" at bounding box center [380, 403] width 112 height 31
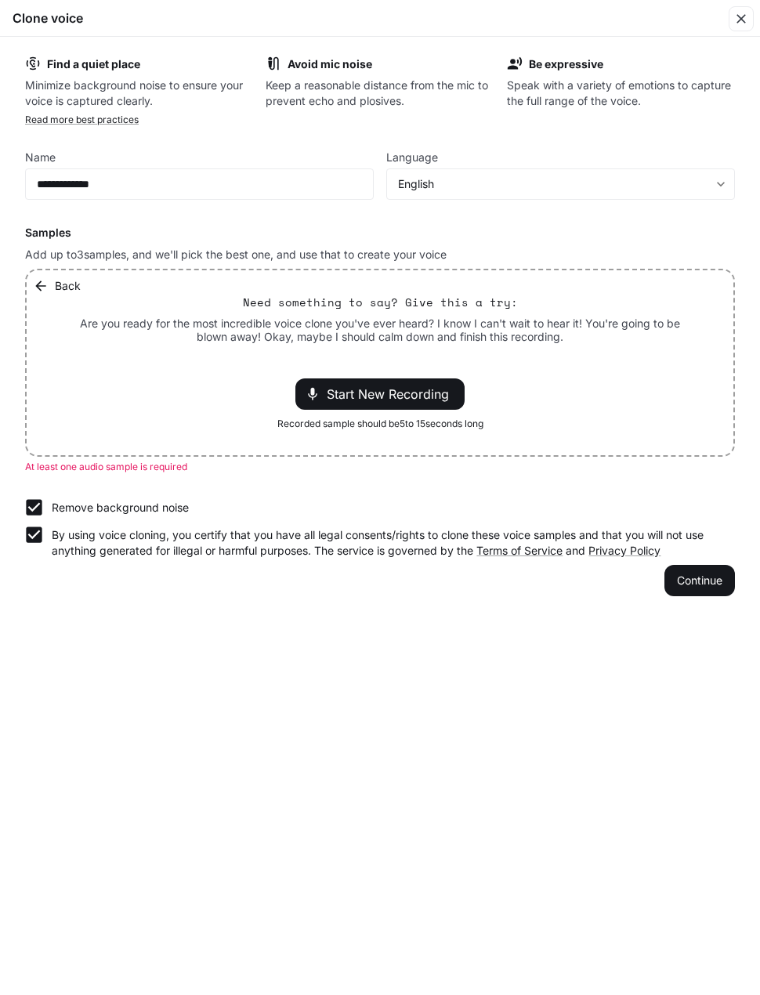
click at [331, 389] on span "Start New Recording" at bounding box center [393, 394] width 132 height 19
click at [704, 575] on button "Continue" at bounding box center [699, 580] width 71 height 31
click at [713, 577] on button "Continue" at bounding box center [699, 580] width 71 height 31
click at [711, 566] on button "Continue" at bounding box center [699, 580] width 71 height 31
click at [704, 584] on button "Continue" at bounding box center [699, 580] width 71 height 31
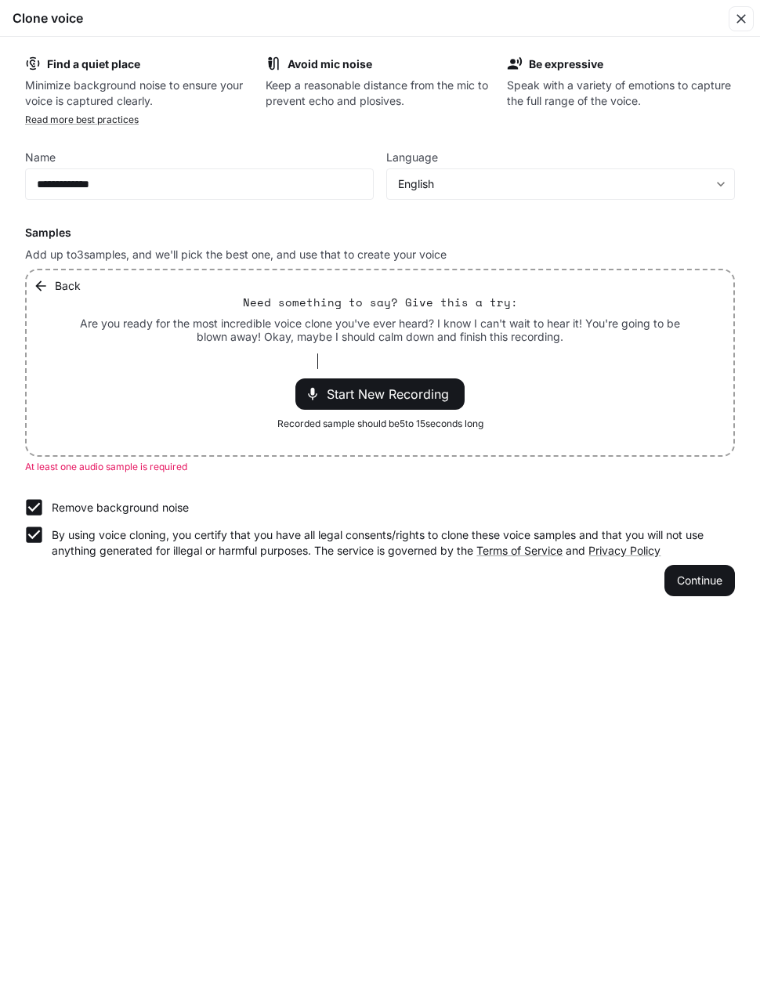
type input "***"
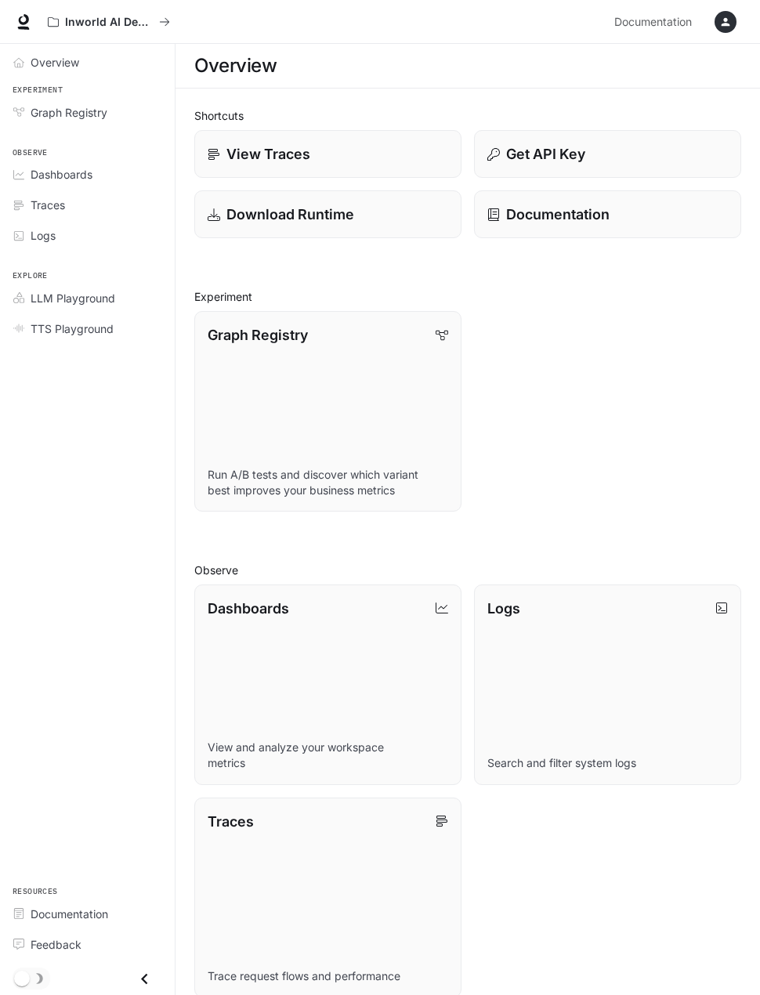
scroll to position [295, 0]
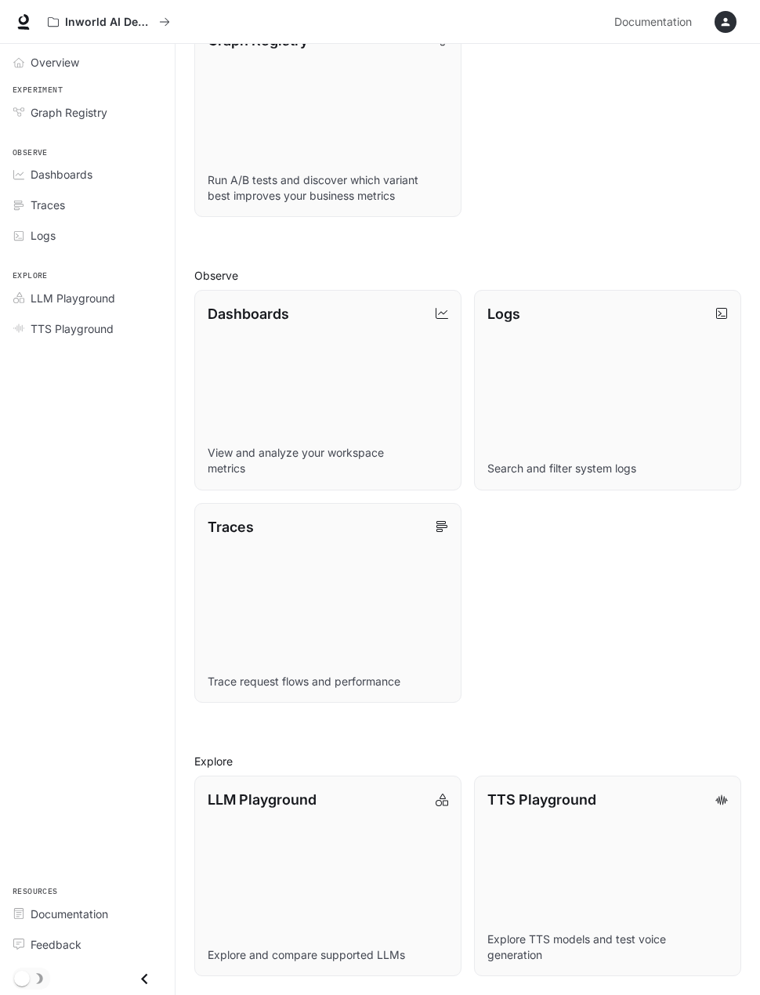
click at [620, 0] on html "Skip to main content Inworld AI Demos Documentation Documentation Portal Overvi…" at bounding box center [380, 350] width 760 height 1290
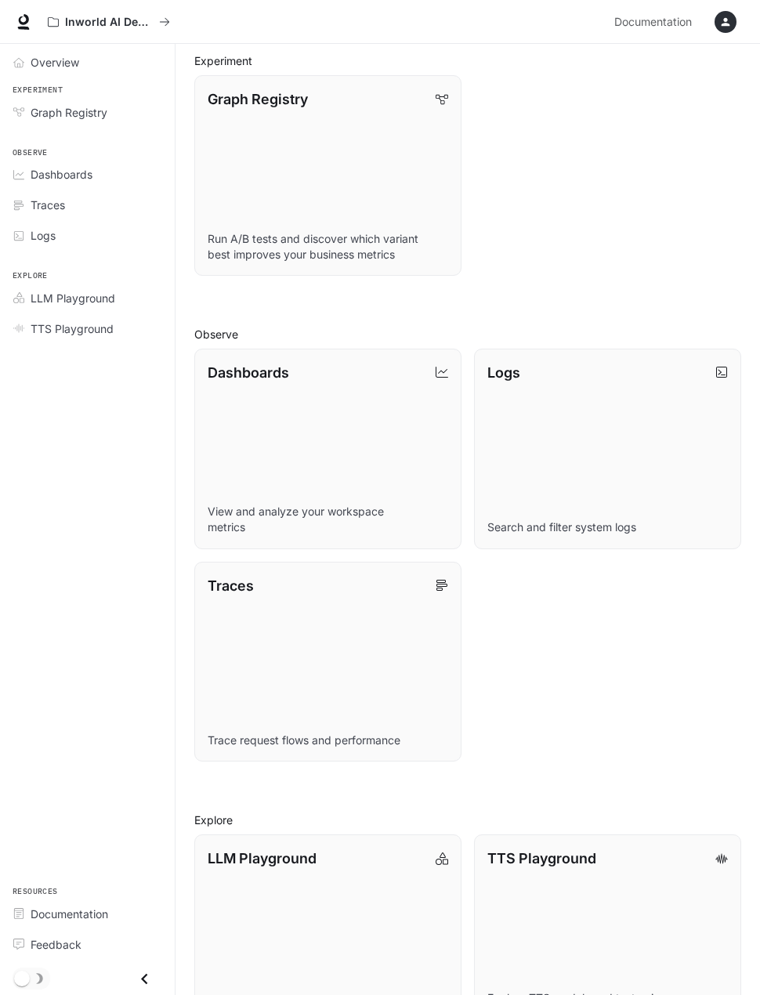
click at [608, 858] on div "TTS Playground" at bounding box center [607, 858] width 241 height 21
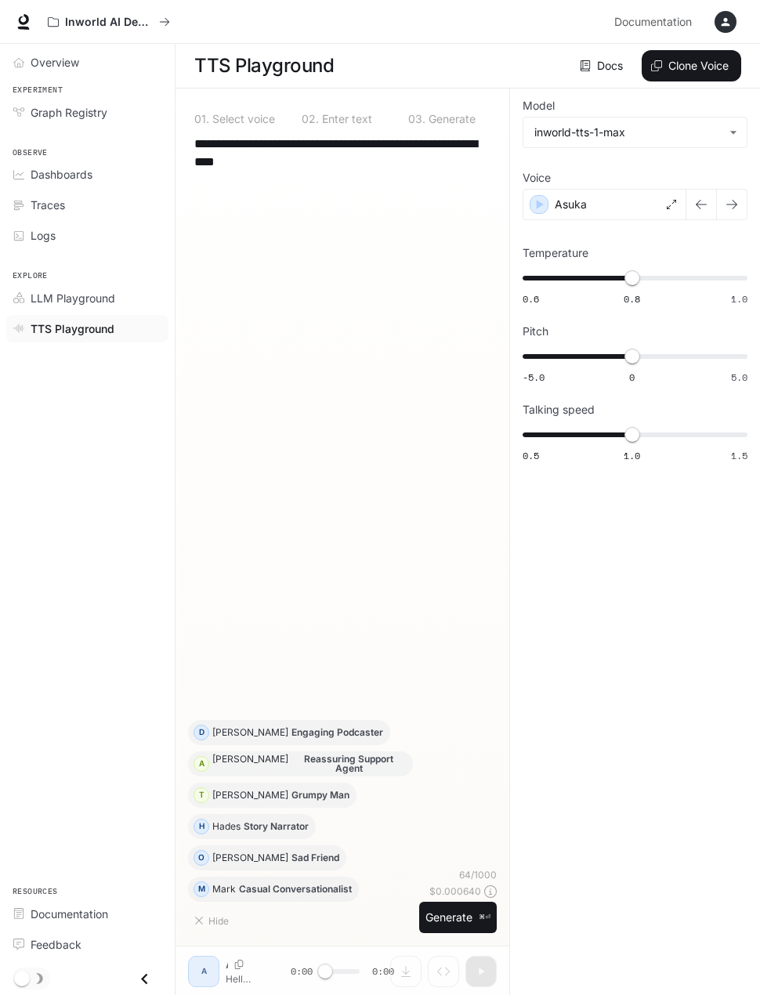
click at [679, 65] on button "Clone Voice" at bounding box center [691, 65] width 99 height 31
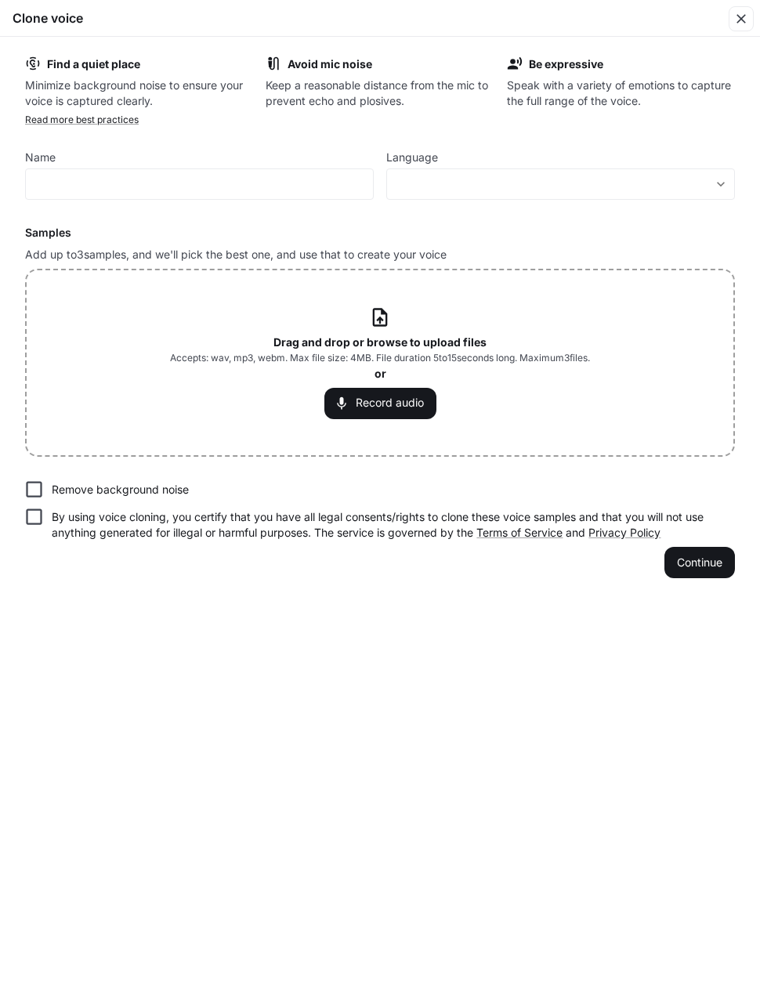
click at [384, 328] on div "Drag and drop or browse to upload files Accepts: wav, mp3, webm. Max file size:…" at bounding box center [380, 362] width 420 height 112
click at [388, 309] on icon at bounding box center [379, 316] width 21 height 21
click at [396, 324] on div "Drag and drop or browse to upload files Accepts: wav, mp3, webm. Max file size:…" at bounding box center [380, 362] width 420 height 112
